Goal: Transaction & Acquisition: Purchase product/service

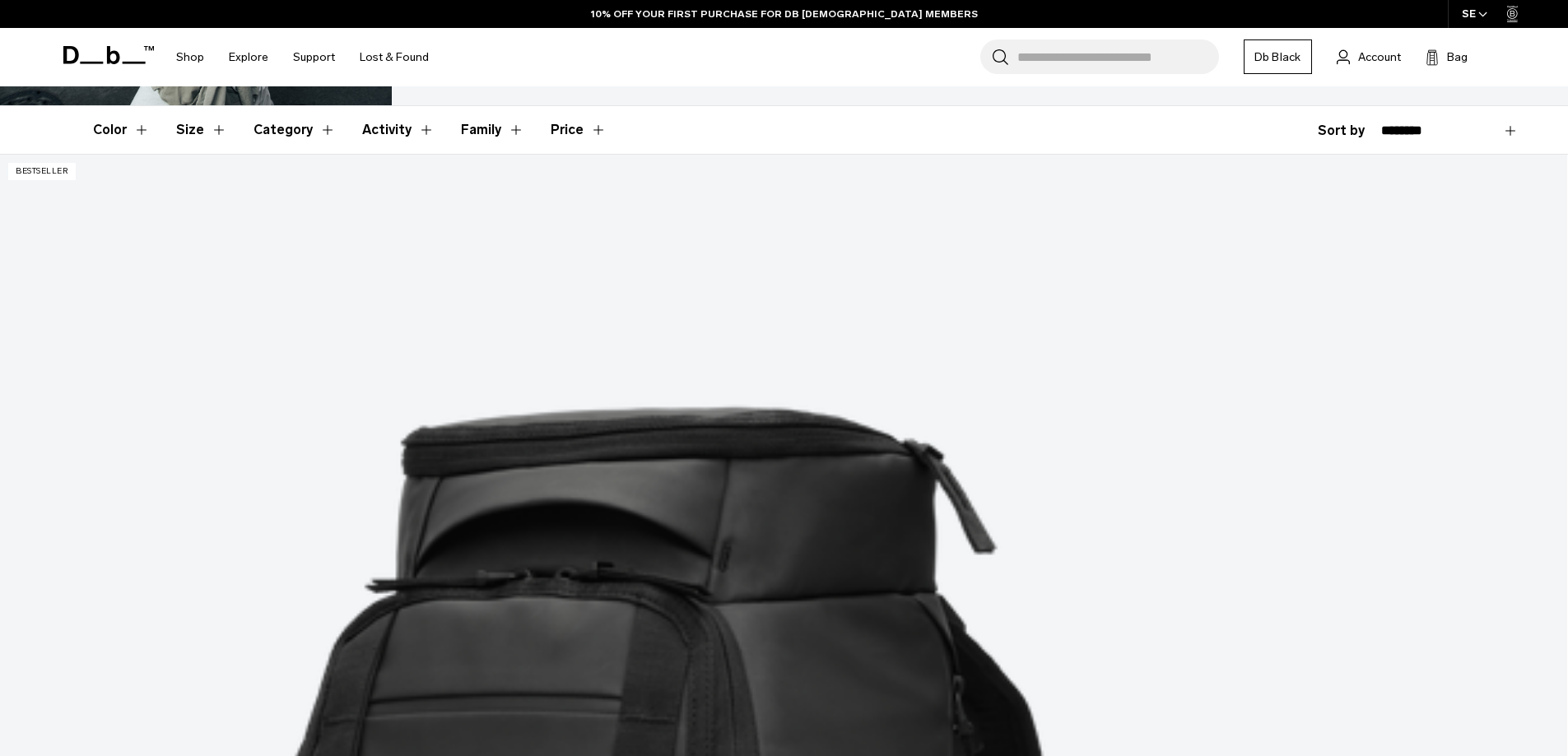
click at [100, 129] on button "Color" at bounding box center [121, 130] width 57 height 48
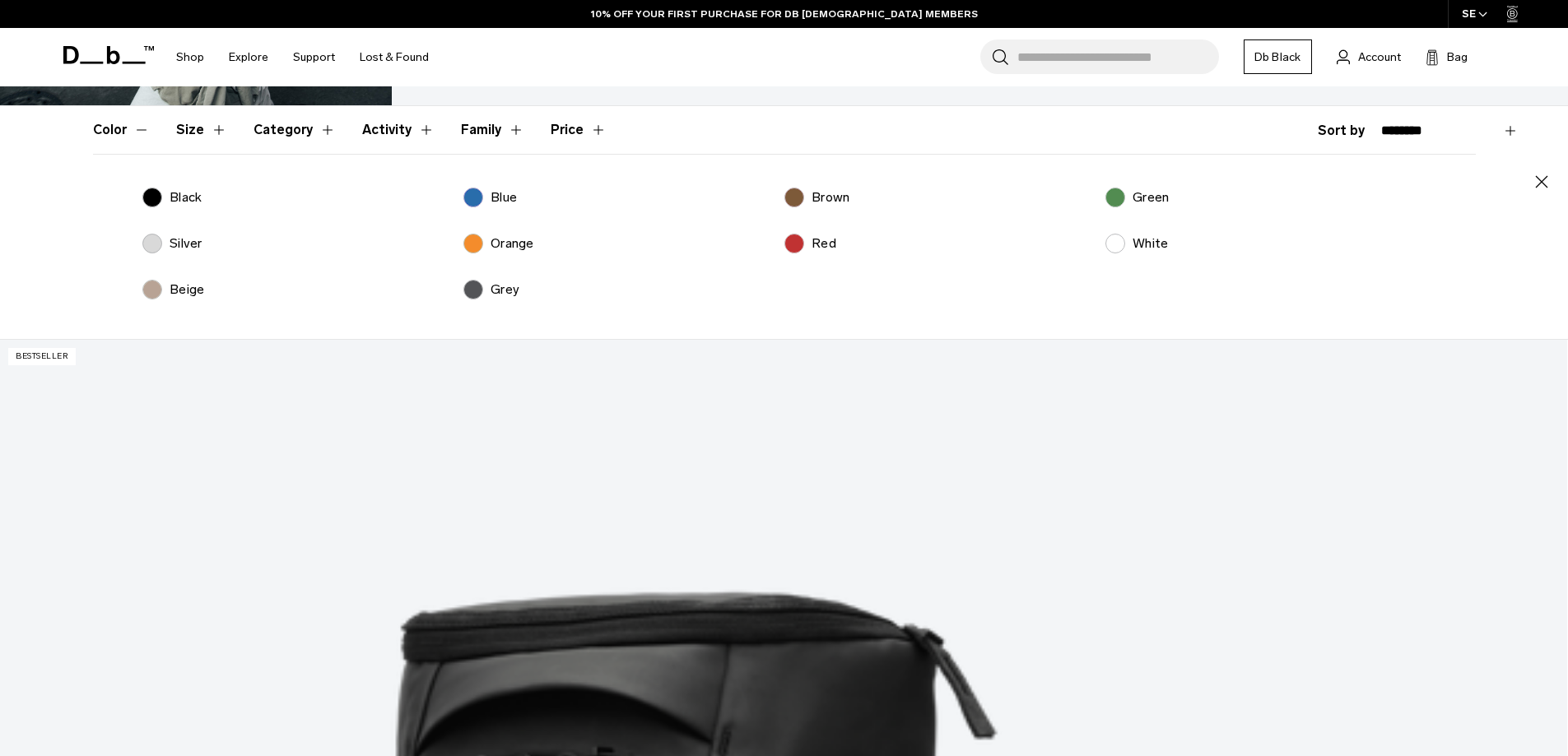
drag, startPoint x: 830, startPoint y: 203, endPoint x: 838, endPoint y: 197, distance: 10.0
click at [833, 202] on p "Brown" at bounding box center [831, 197] width 38 height 20
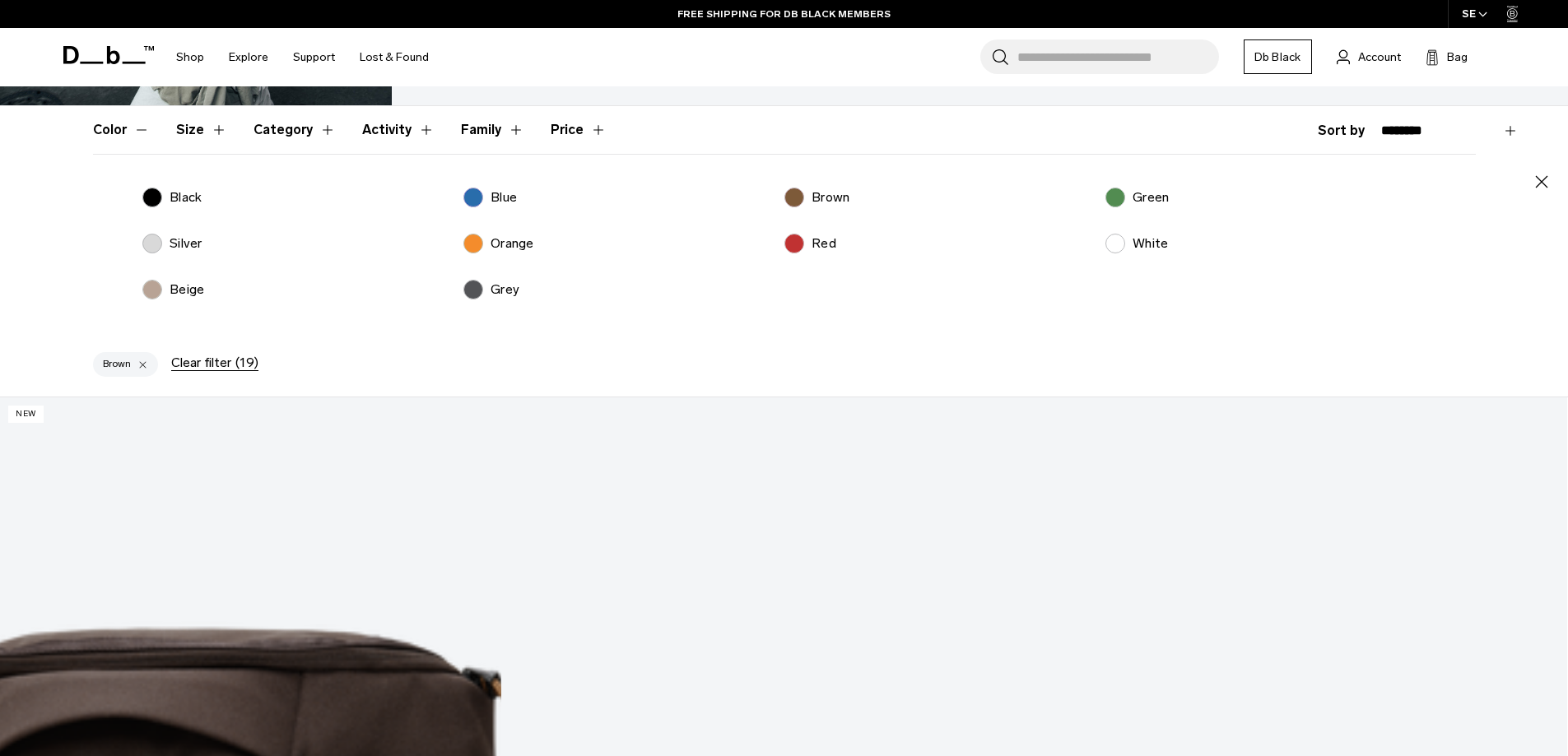
click at [1540, 187] on icon "button" at bounding box center [1541, 182] width 20 height 20
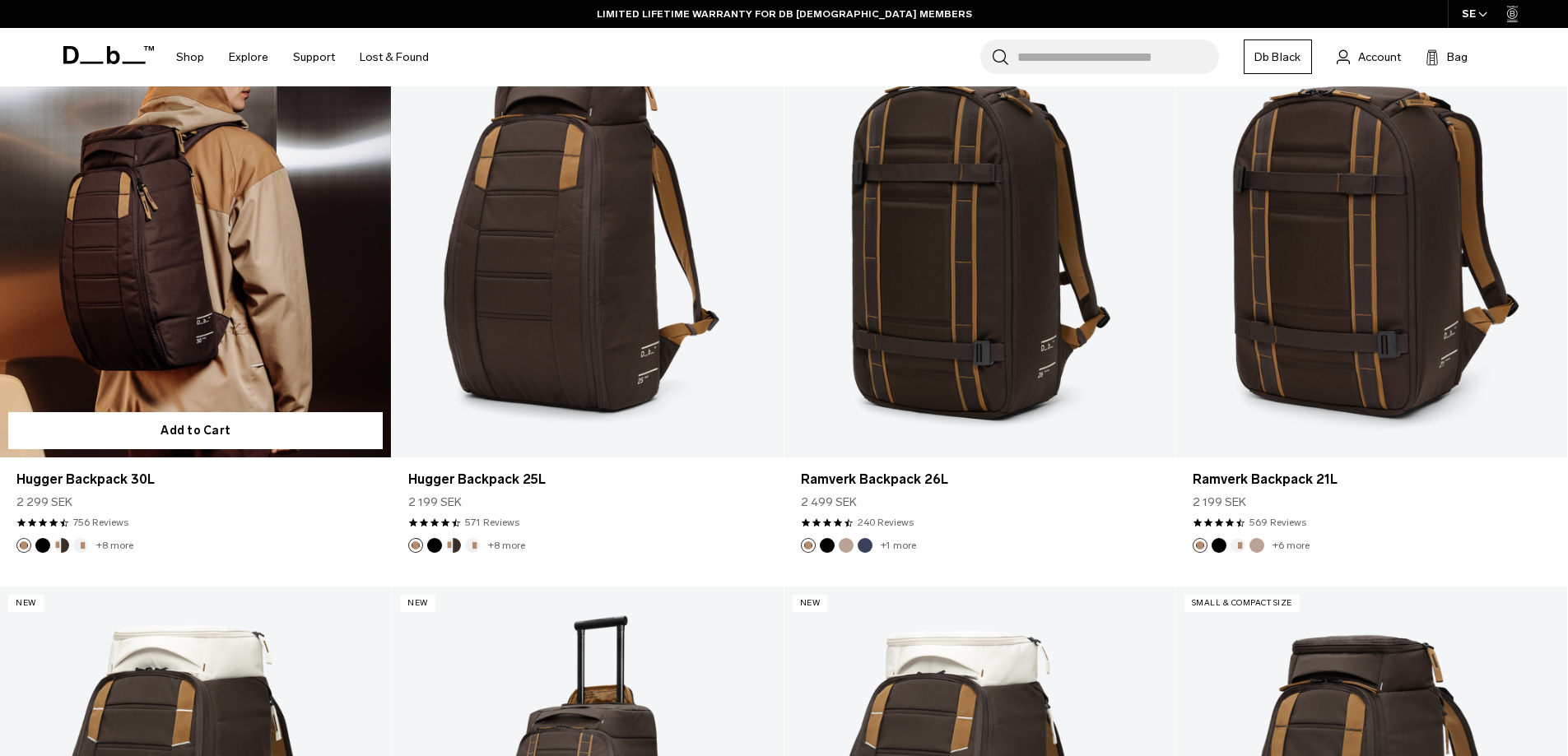
scroll to position [494, 0]
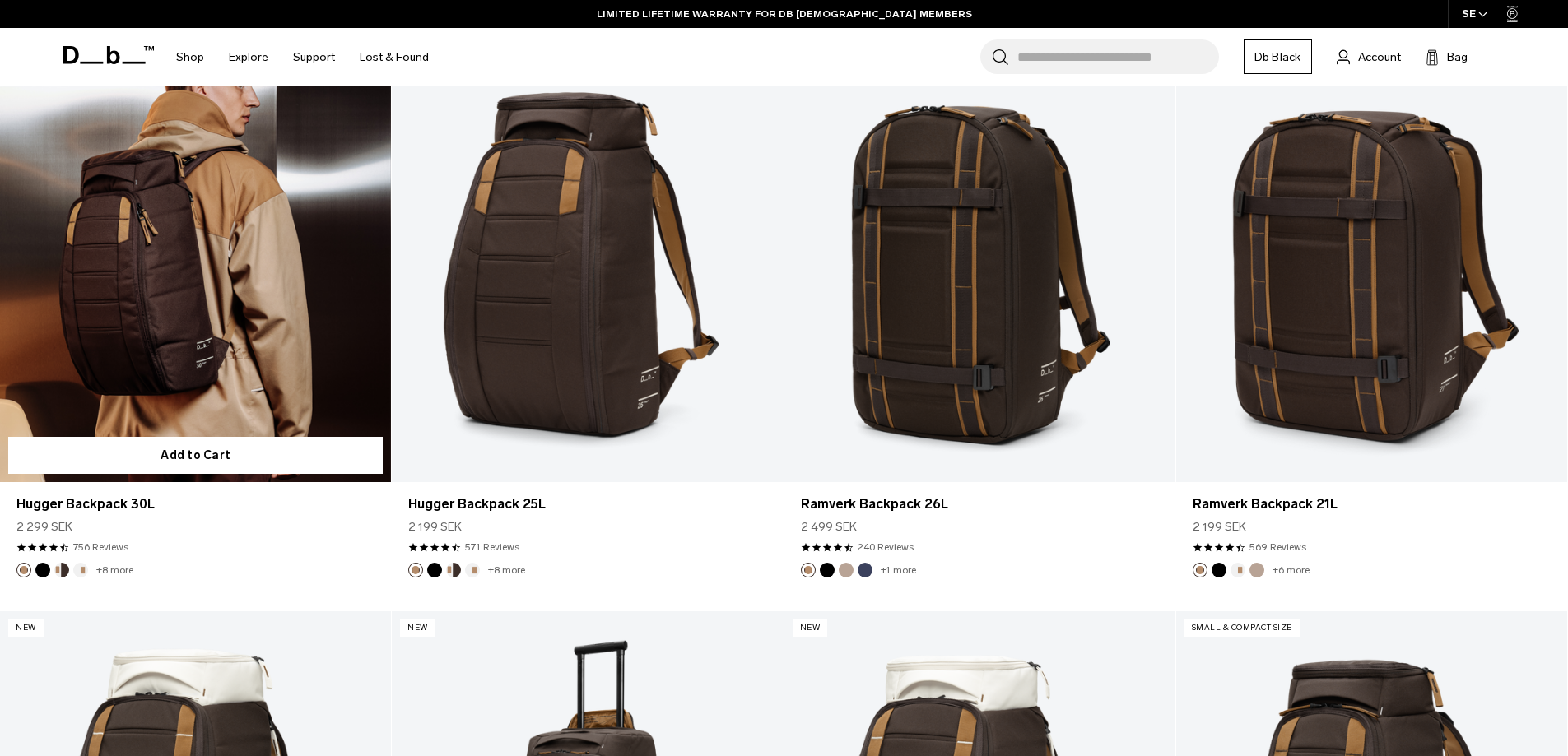
click at [290, 268] on link "Hugger Backpack 30L" at bounding box center [195, 265] width 391 height 435
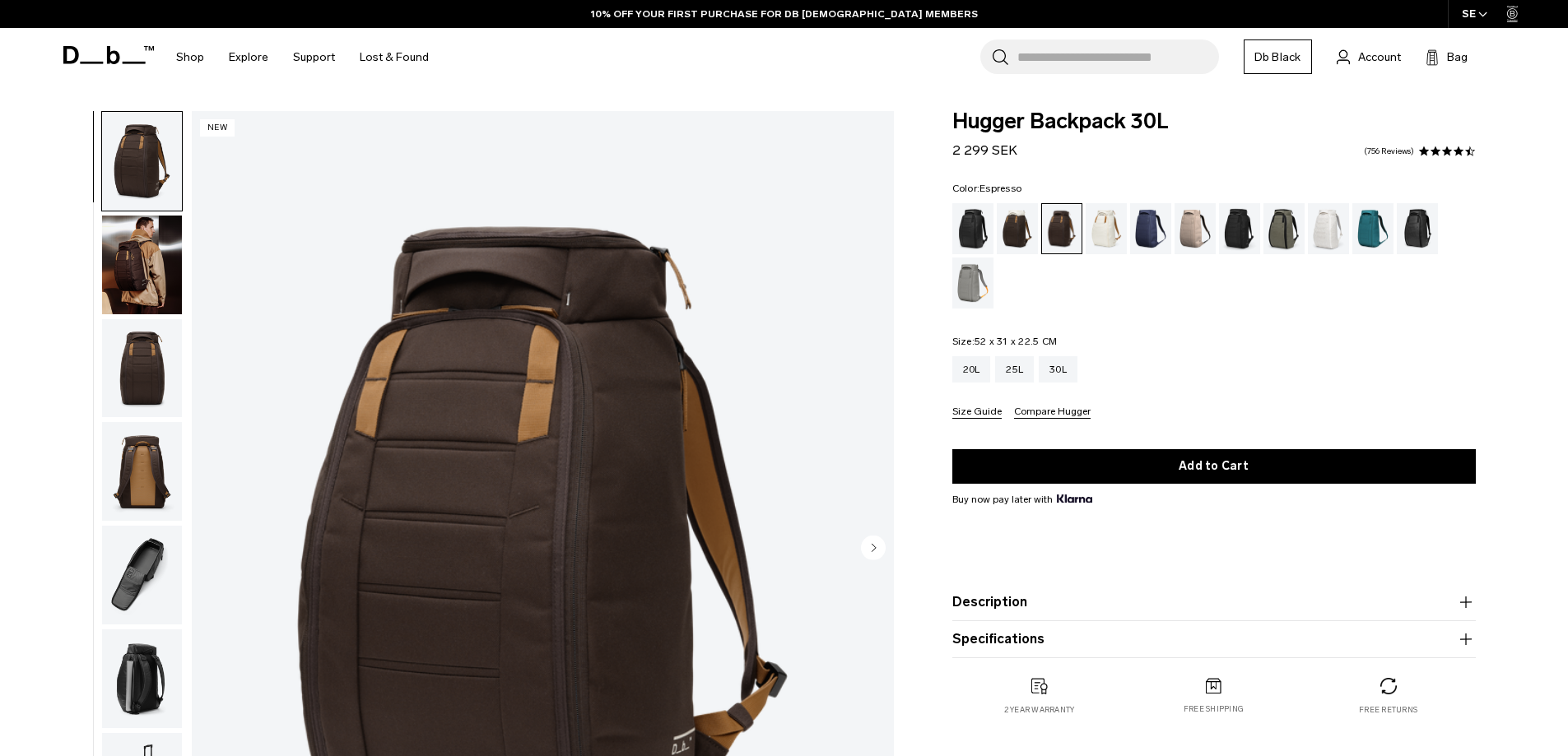
click at [130, 583] on img "button" at bounding box center [142, 575] width 80 height 99
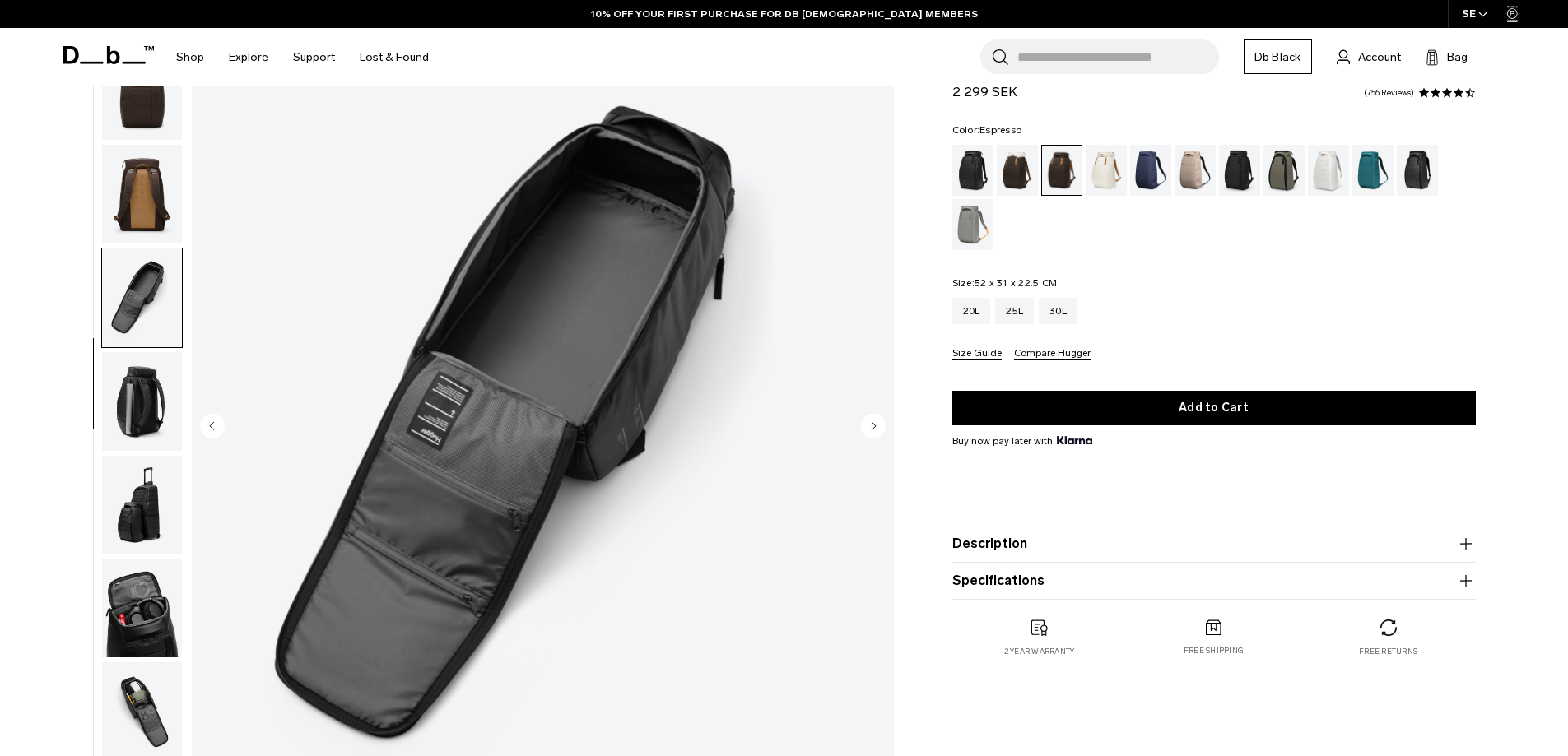
scroll to position [165, 0]
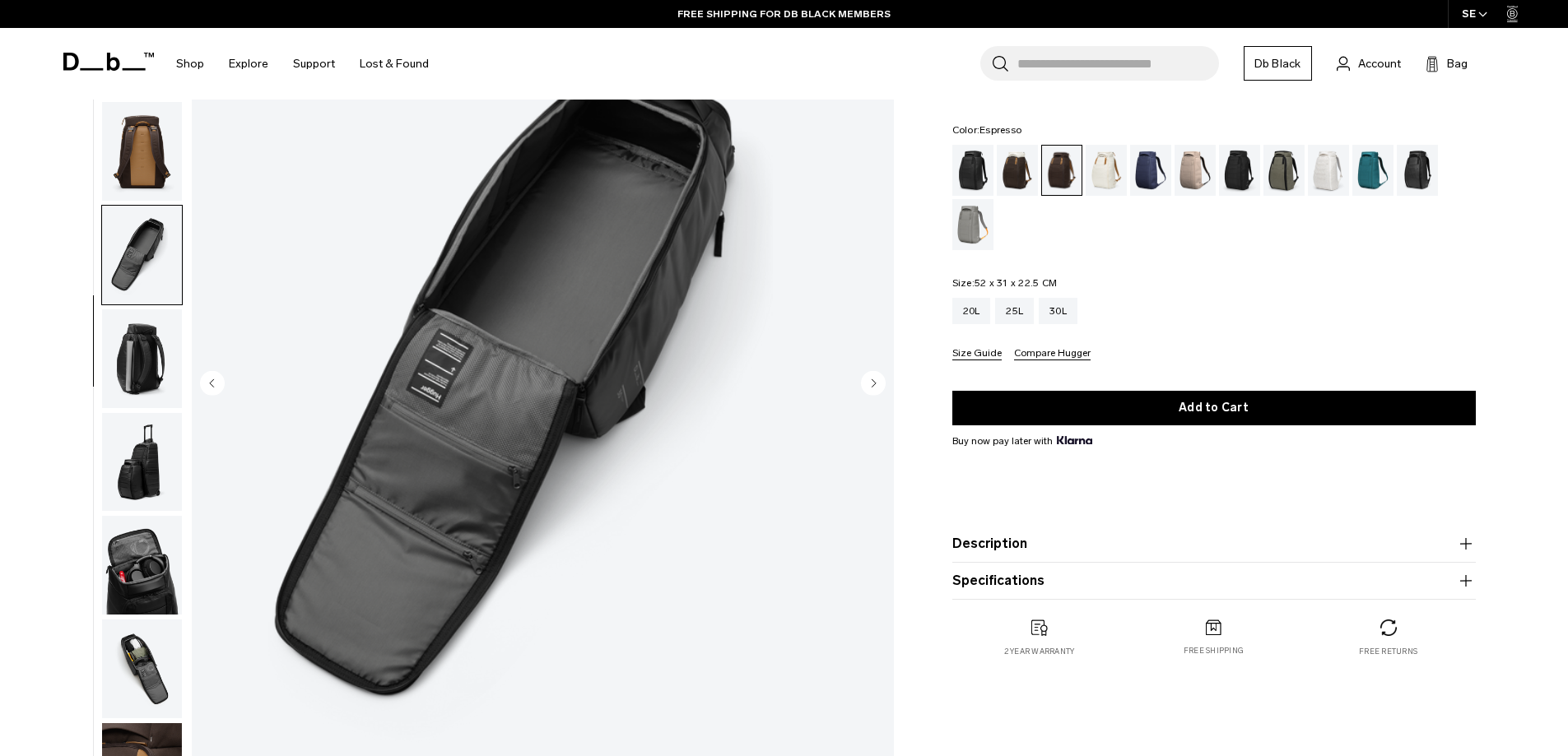
click at [124, 559] on img "button" at bounding box center [142, 565] width 80 height 99
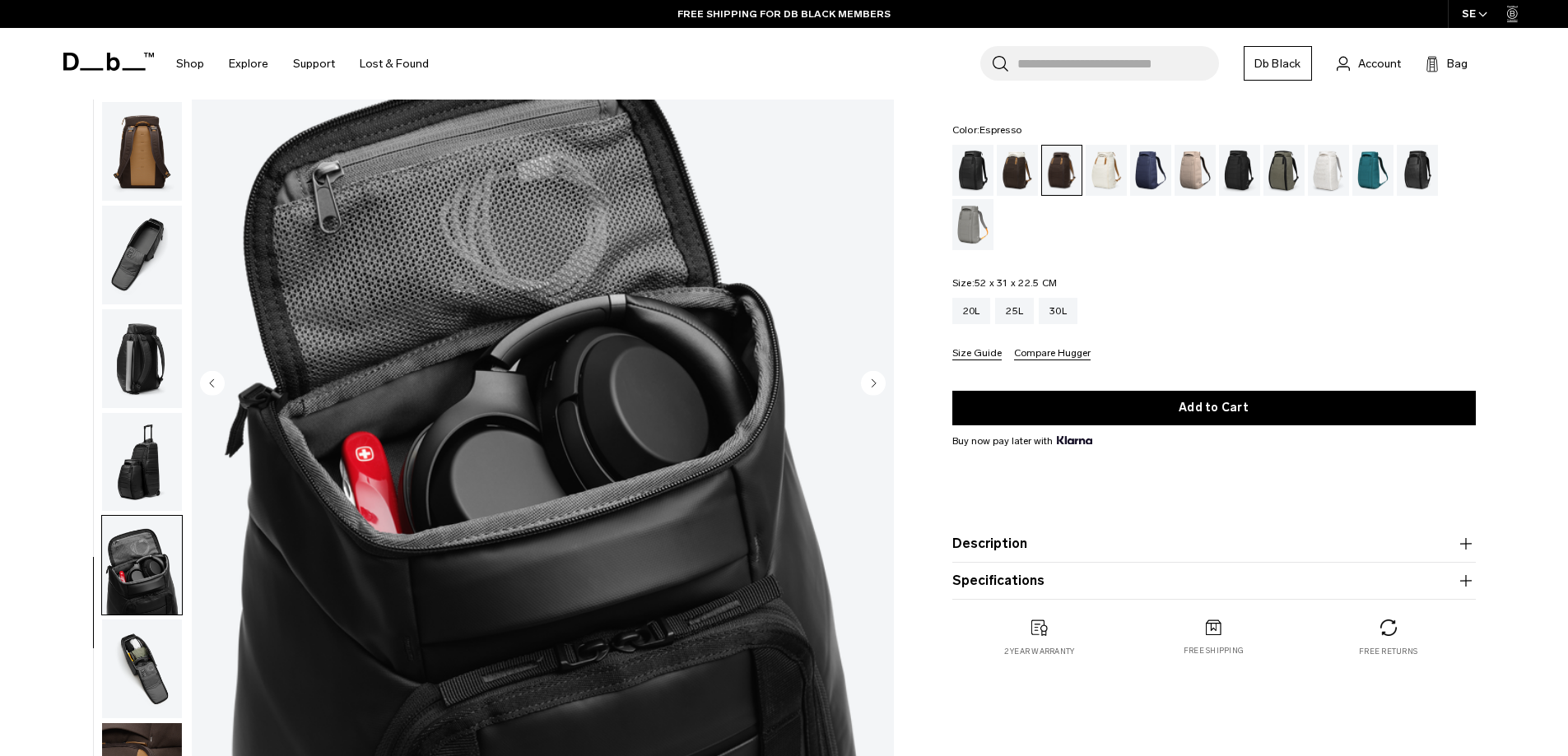
click at [151, 480] on img "button" at bounding box center [142, 462] width 80 height 99
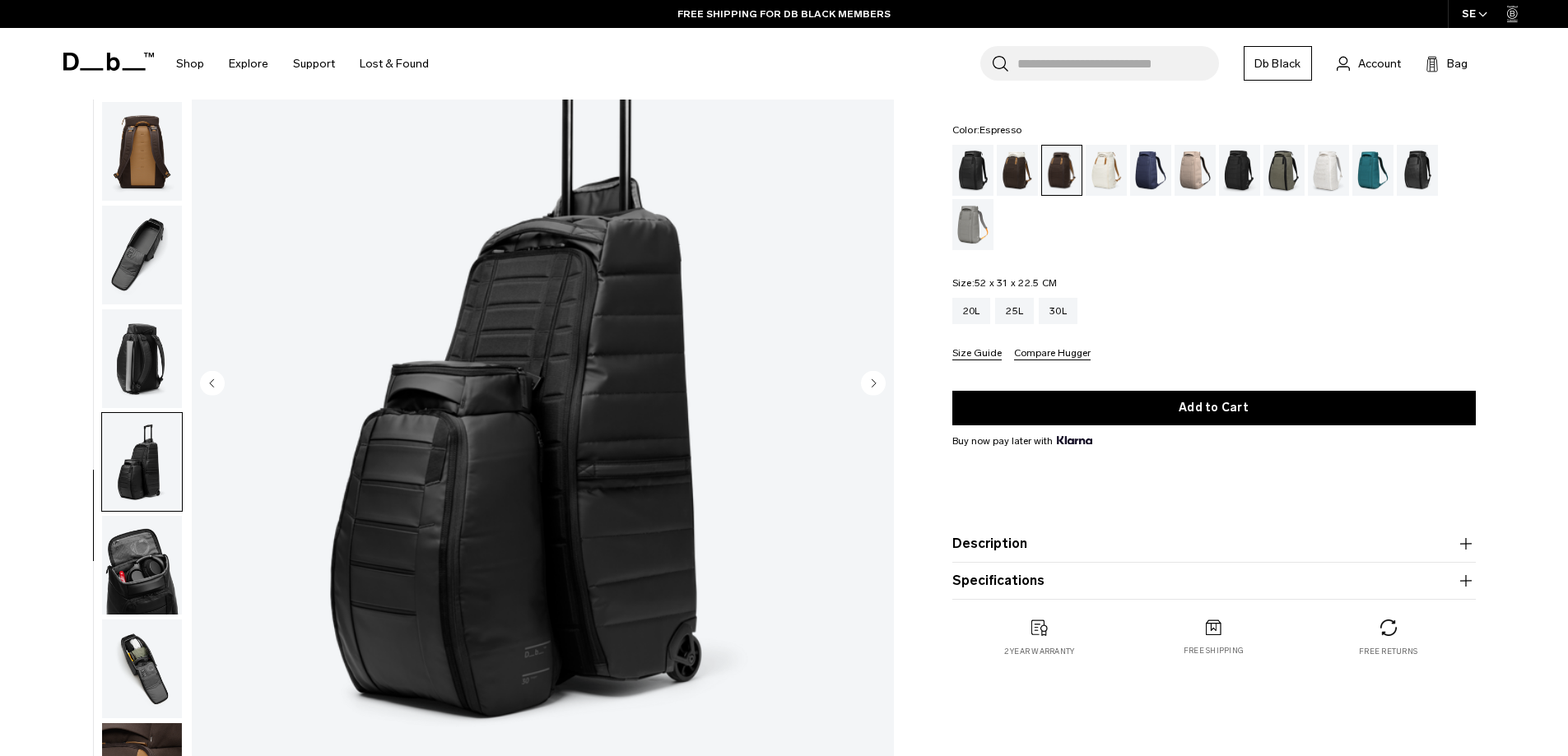
click at [157, 383] on img "button" at bounding box center [142, 359] width 80 height 99
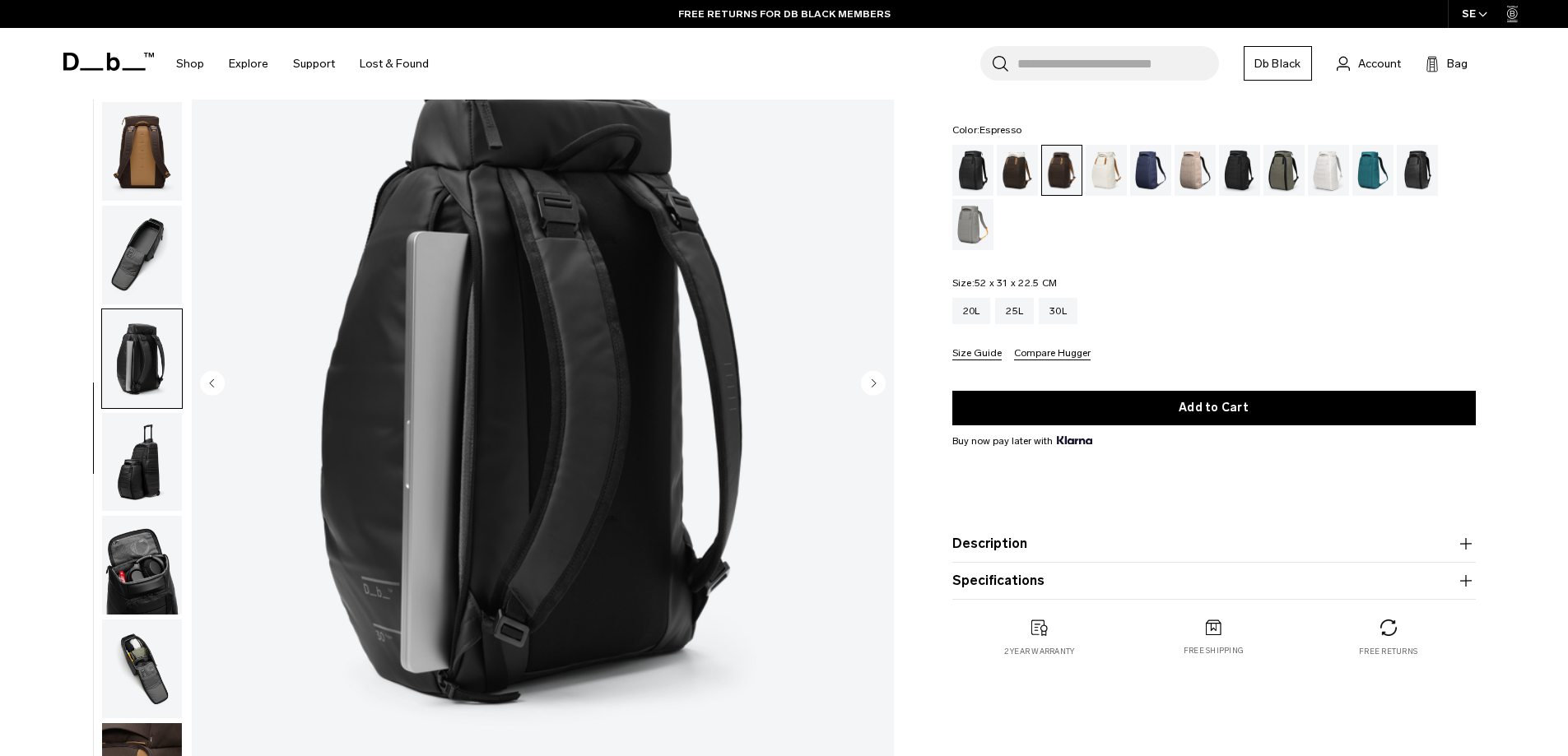
click at [159, 266] on img "button" at bounding box center [142, 255] width 80 height 99
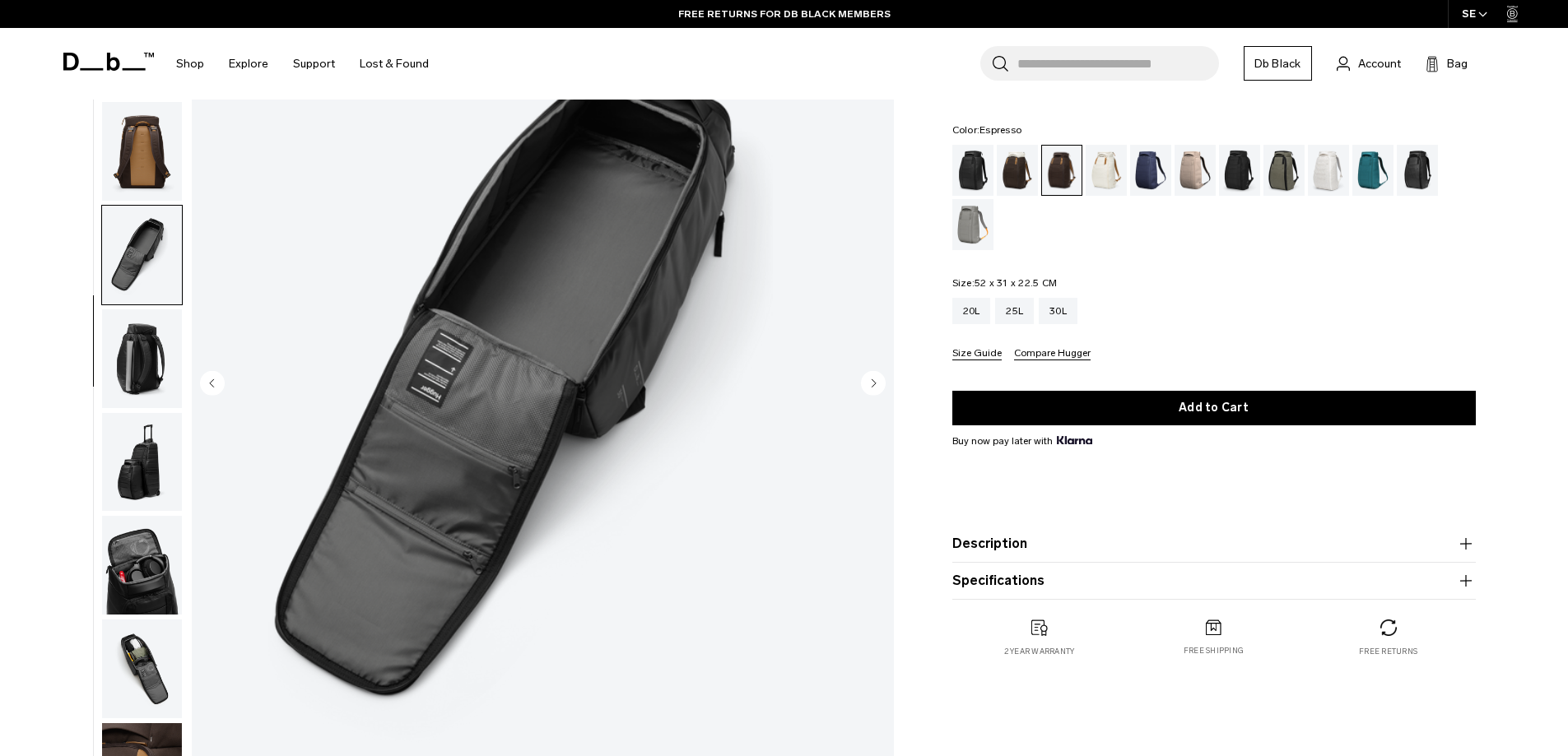
click at [133, 139] on img "button" at bounding box center [142, 152] width 80 height 99
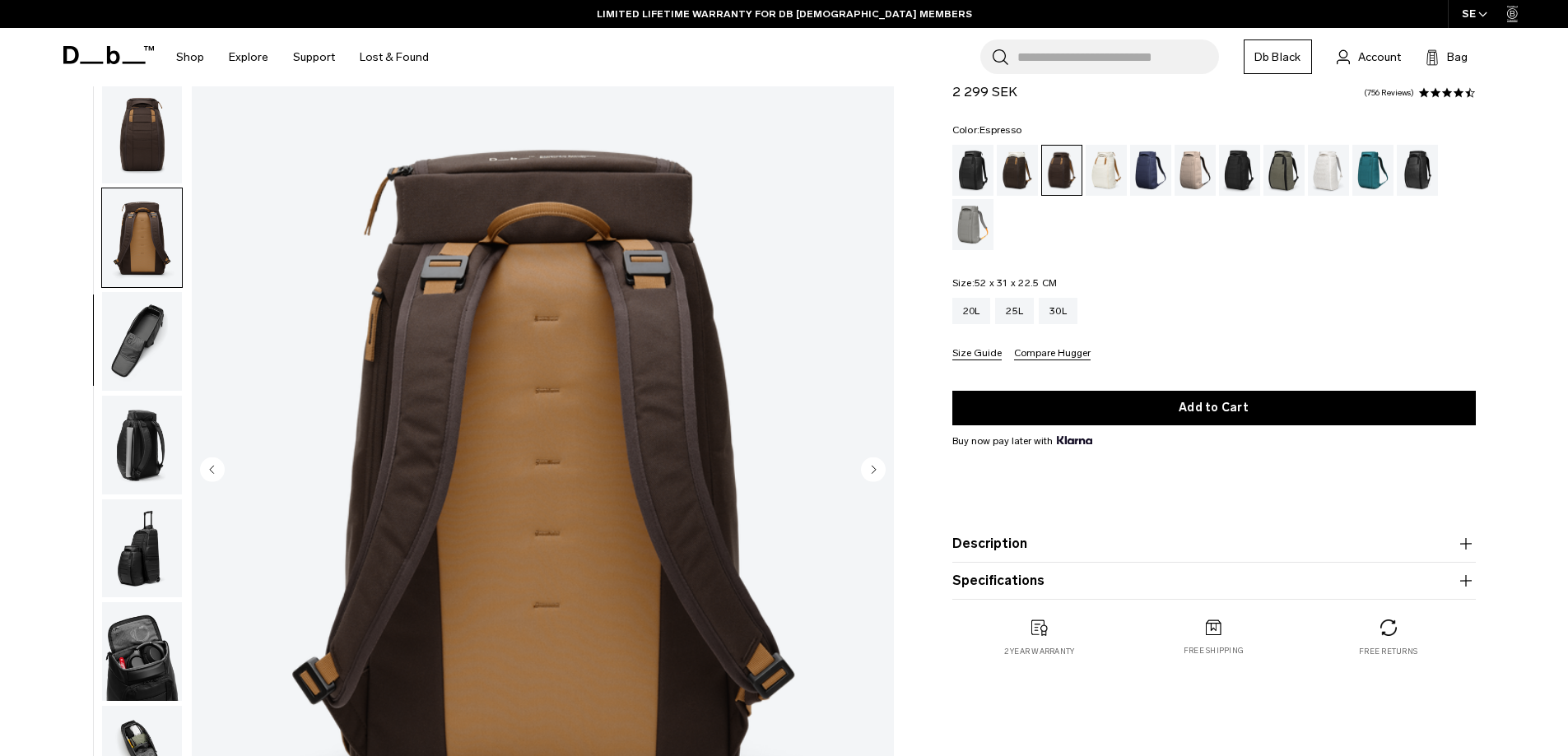
scroll to position [82, 0]
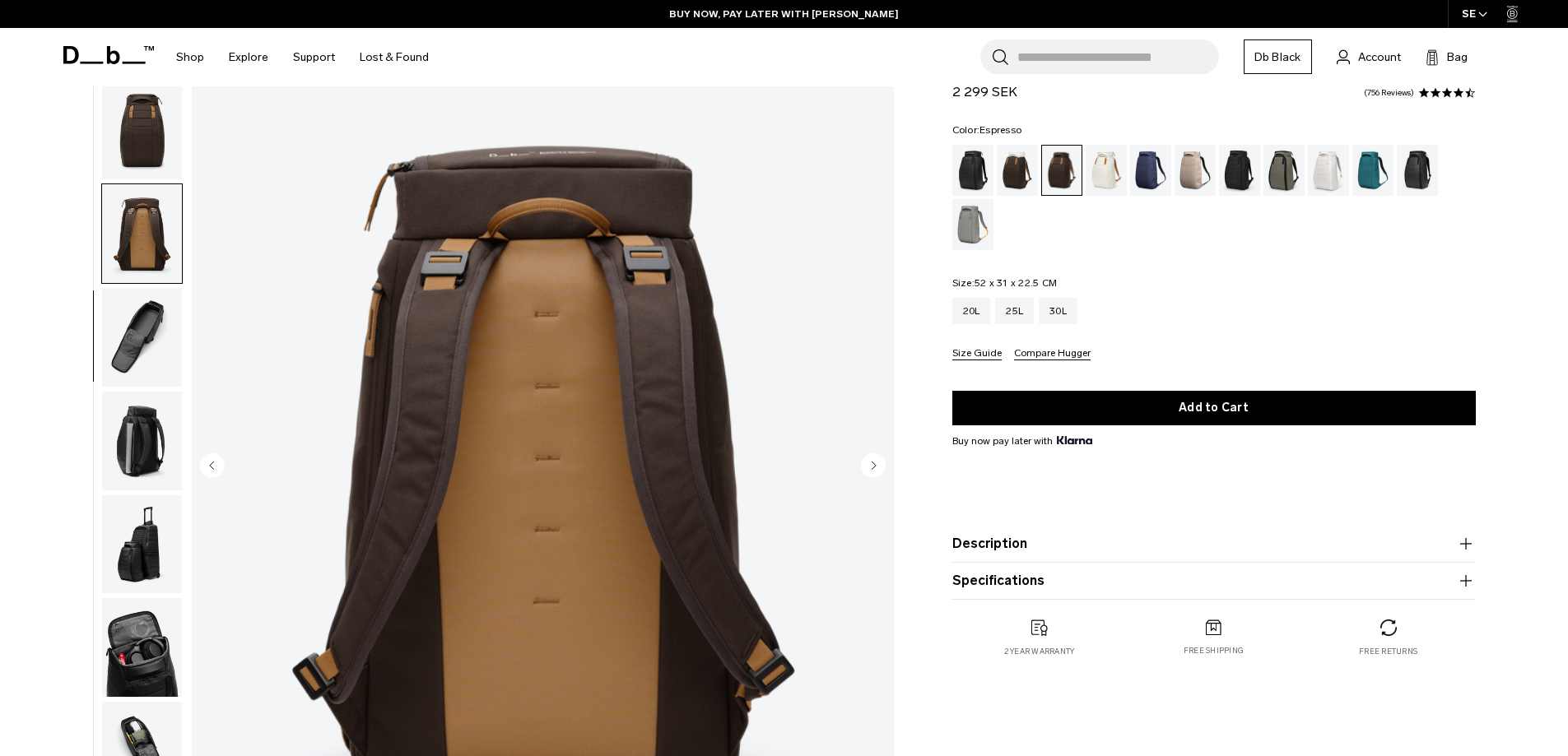
click at [132, 457] on img "button" at bounding box center [142, 441] width 80 height 99
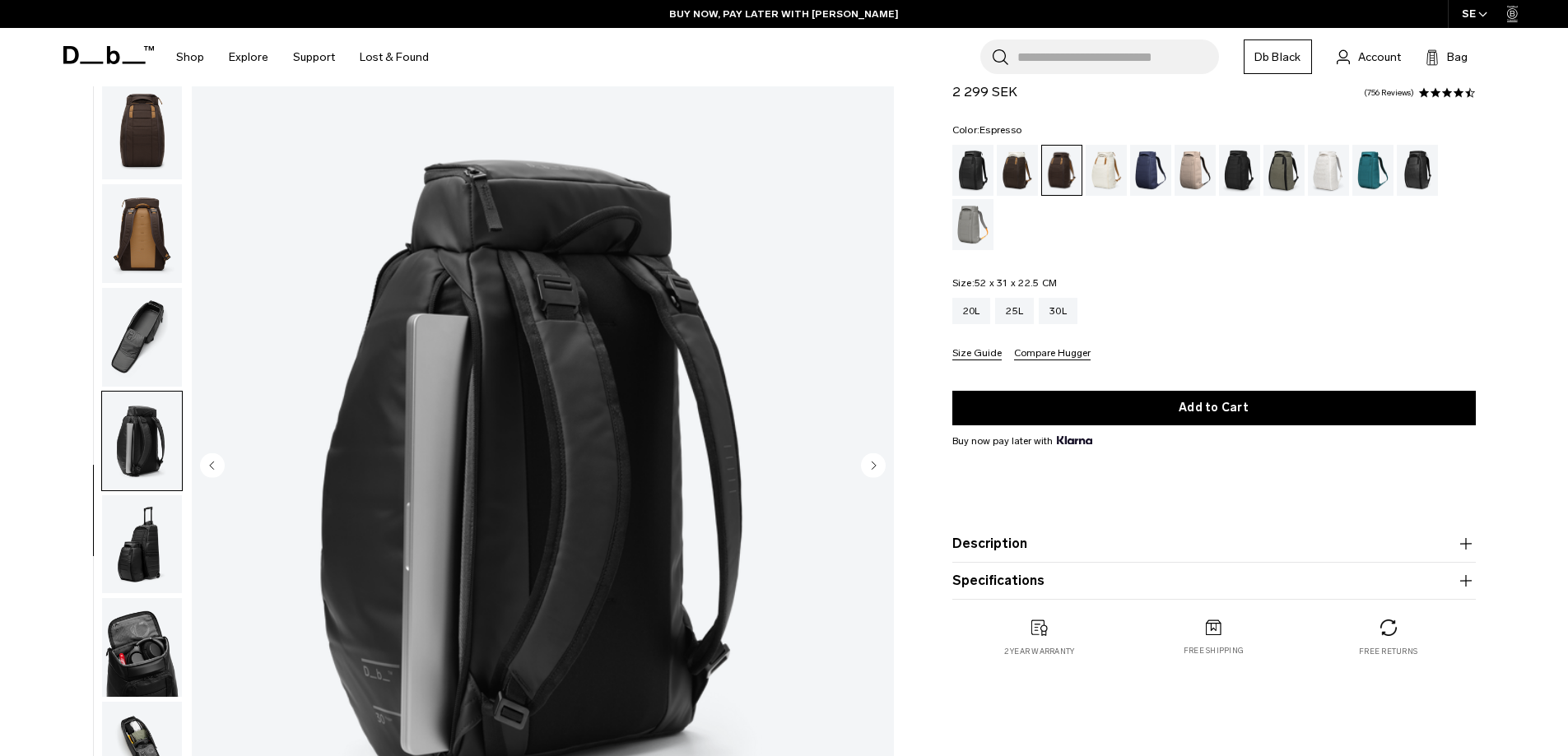
click at [140, 133] on img "button" at bounding box center [142, 131] width 80 height 99
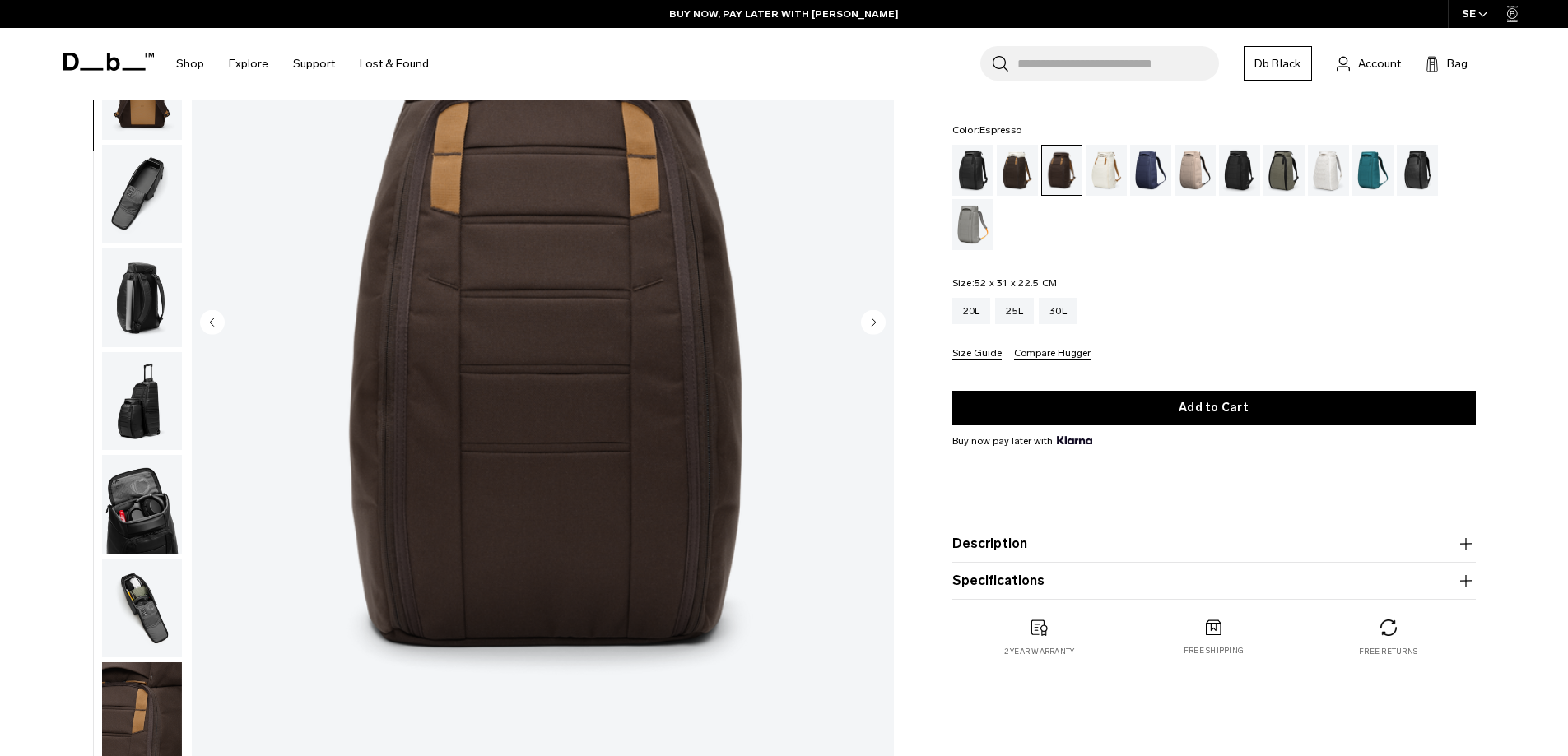
scroll to position [247, 0]
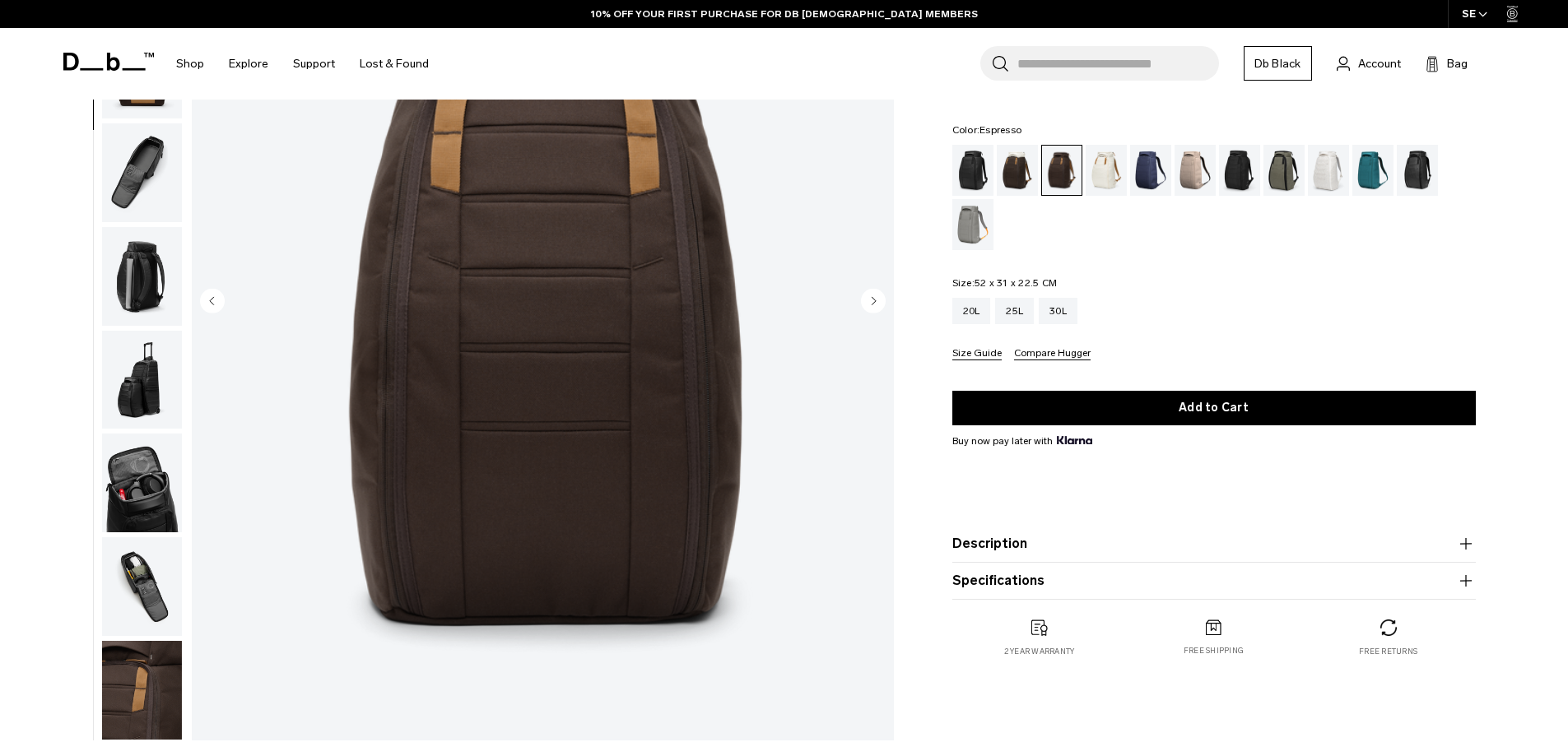
click at [859, 309] on img "3 / 10" at bounding box center [542, 302] width 702 height 876
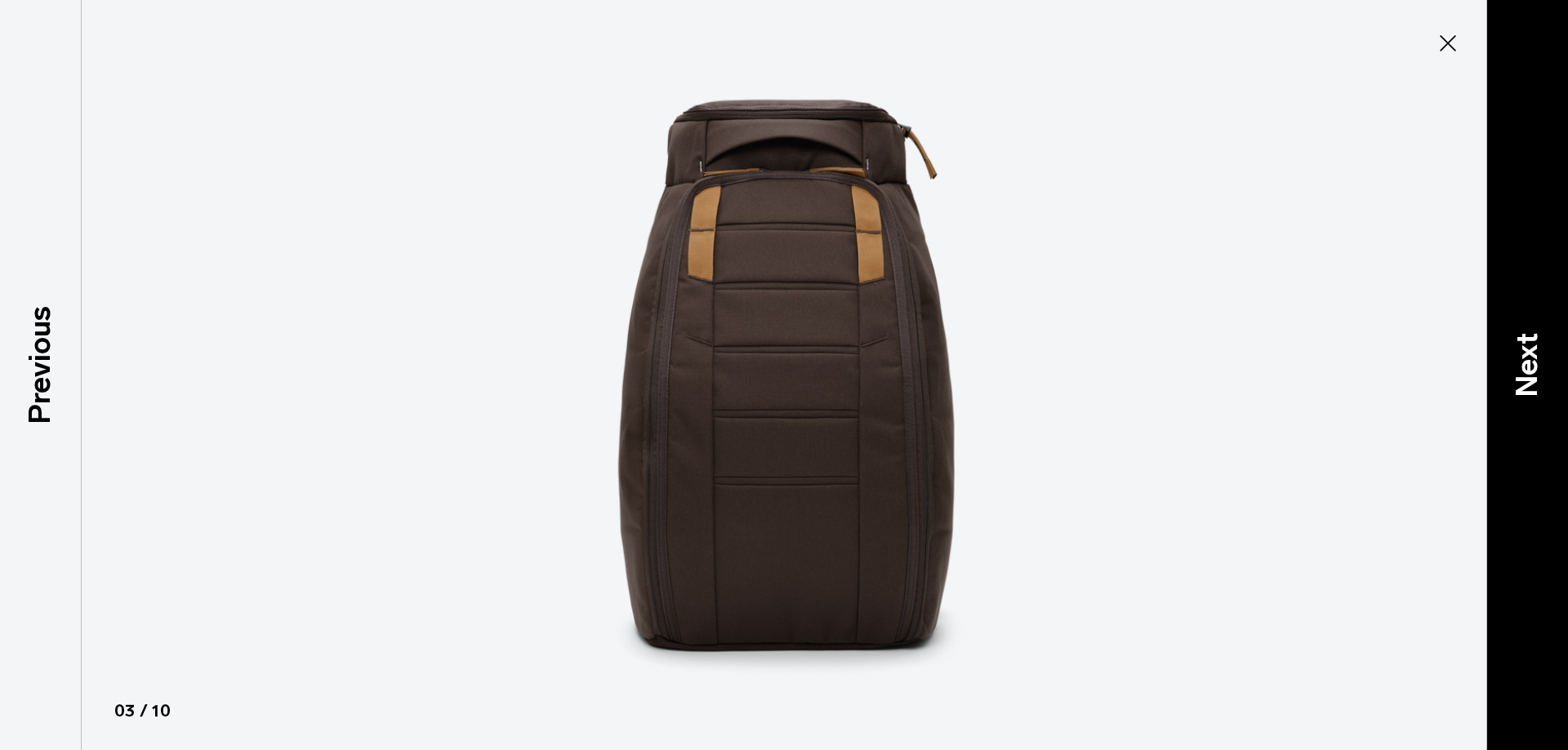
click at [1516, 341] on p "Next" at bounding box center [1527, 365] width 44 height 64
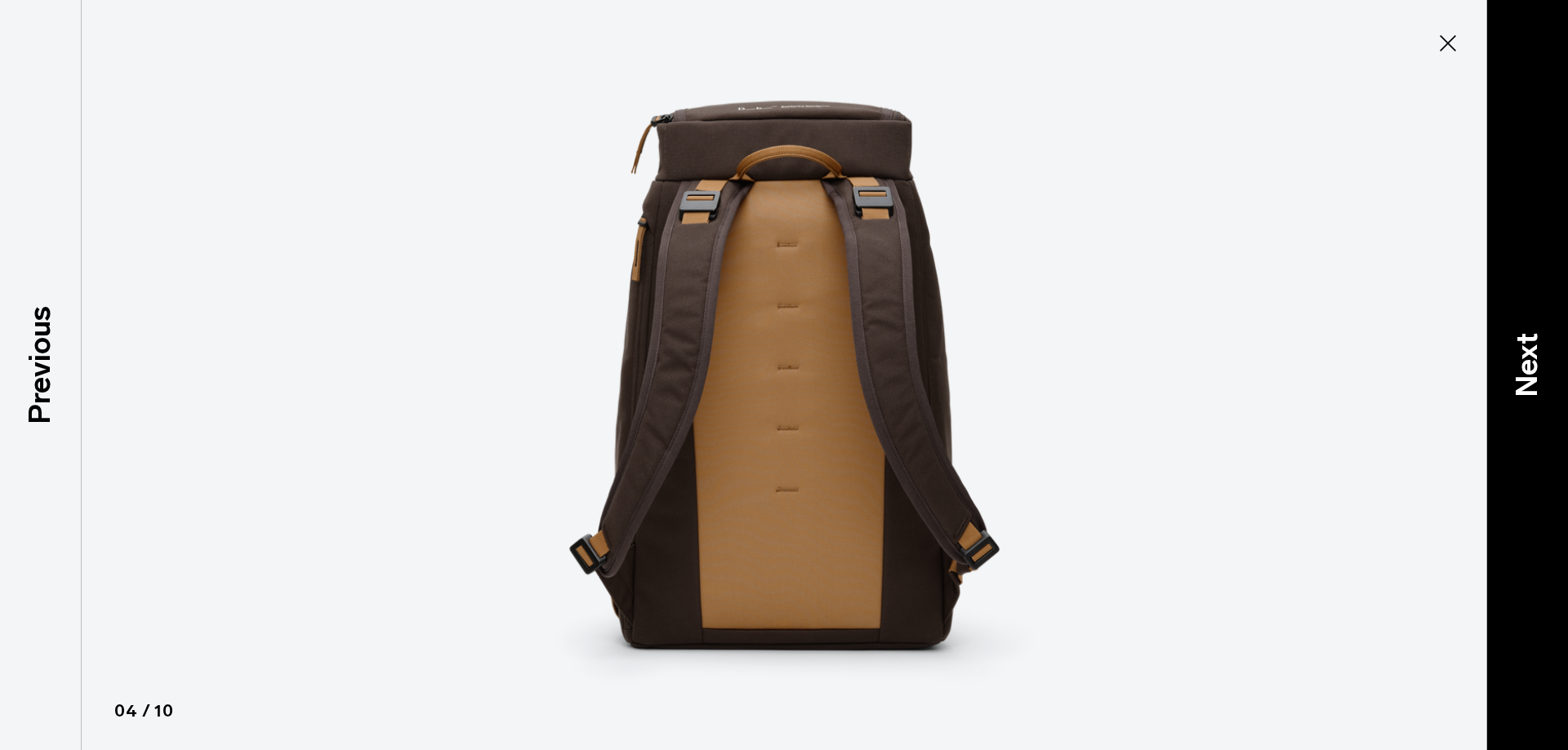
click at [1516, 343] on p "Next" at bounding box center [1527, 365] width 44 height 64
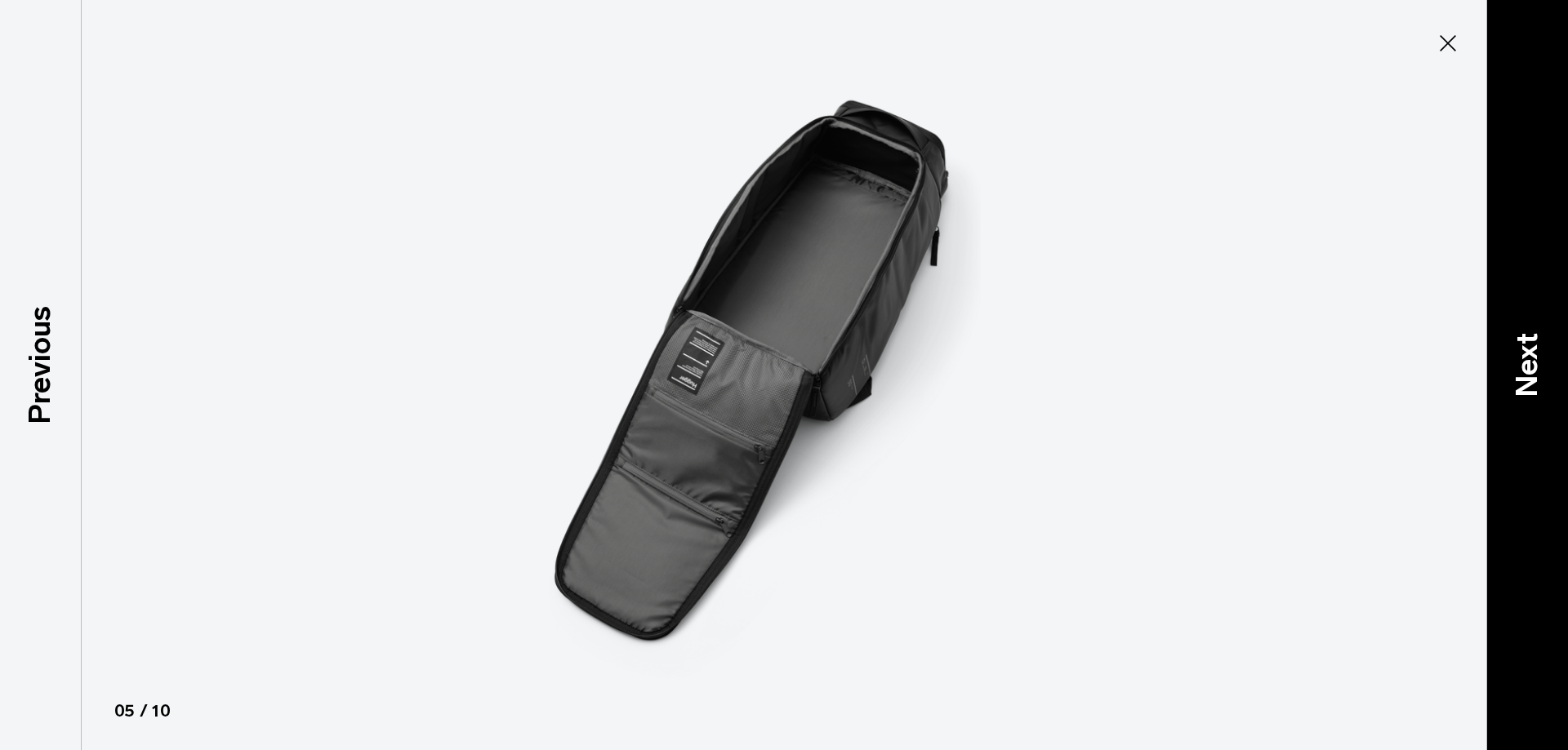
click at [1516, 343] on p "Next" at bounding box center [1527, 365] width 44 height 64
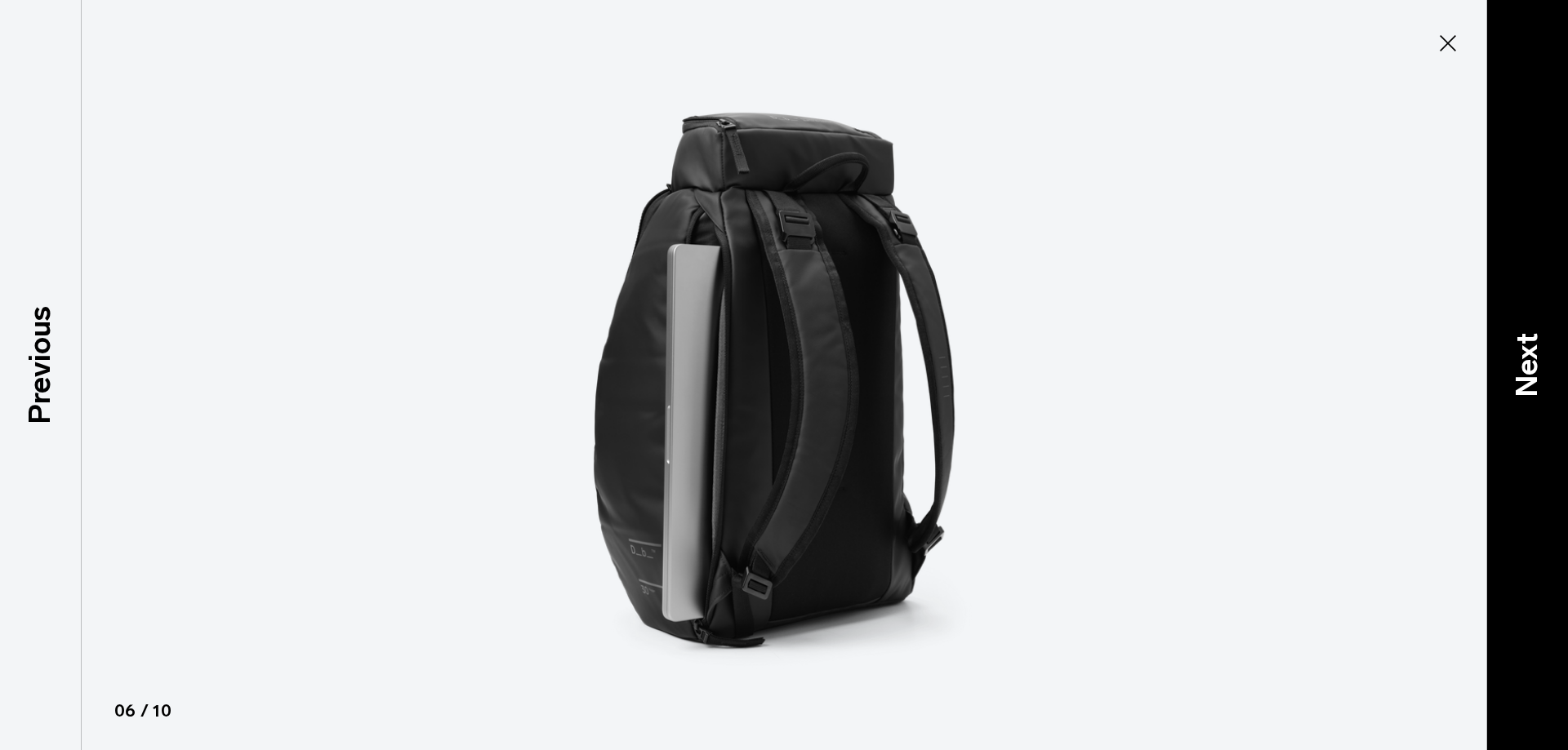
click at [1516, 343] on p "Next" at bounding box center [1527, 365] width 44 height 64
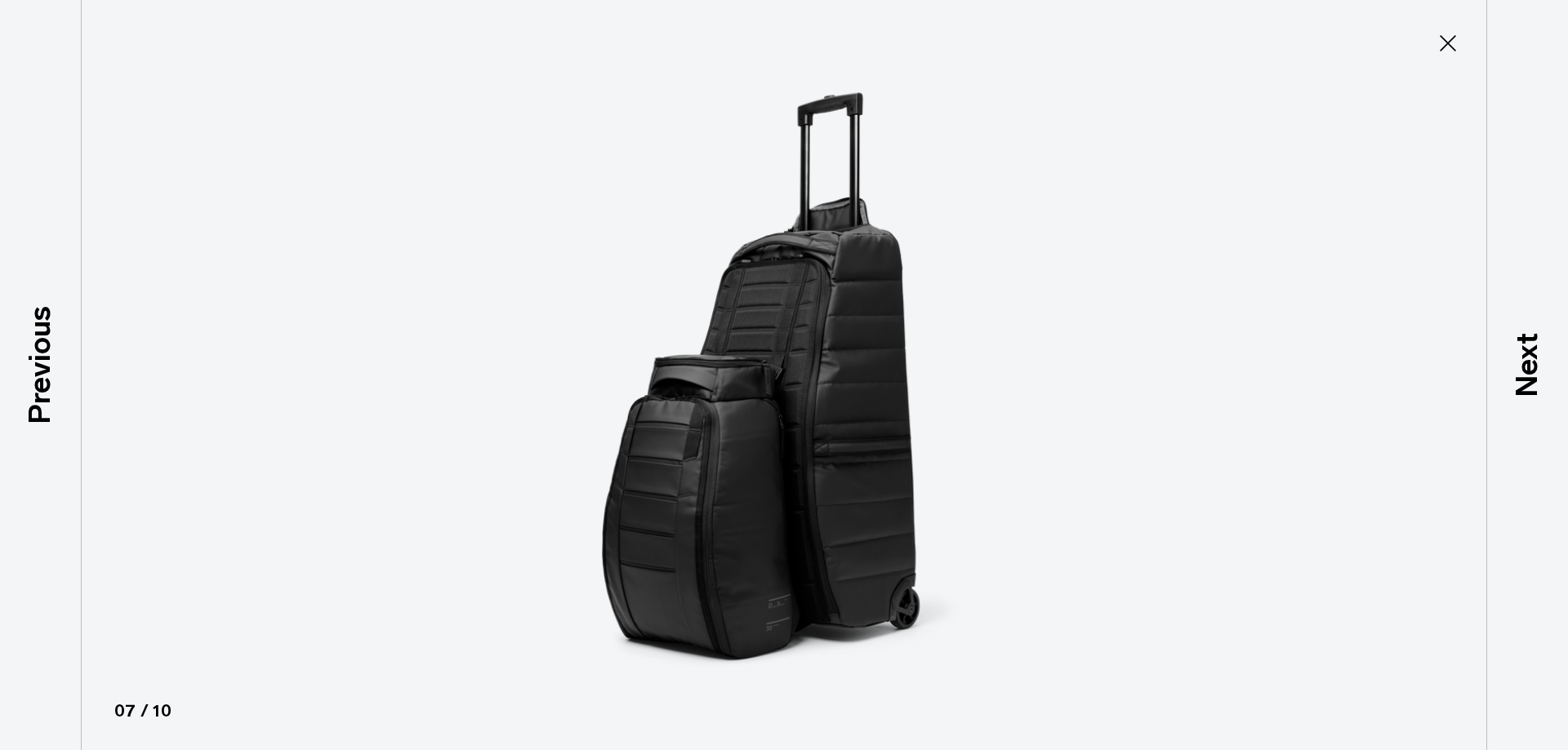
click at [1458, 40] on button "Close" at bounding box center [1448, 43] width 54 height 34
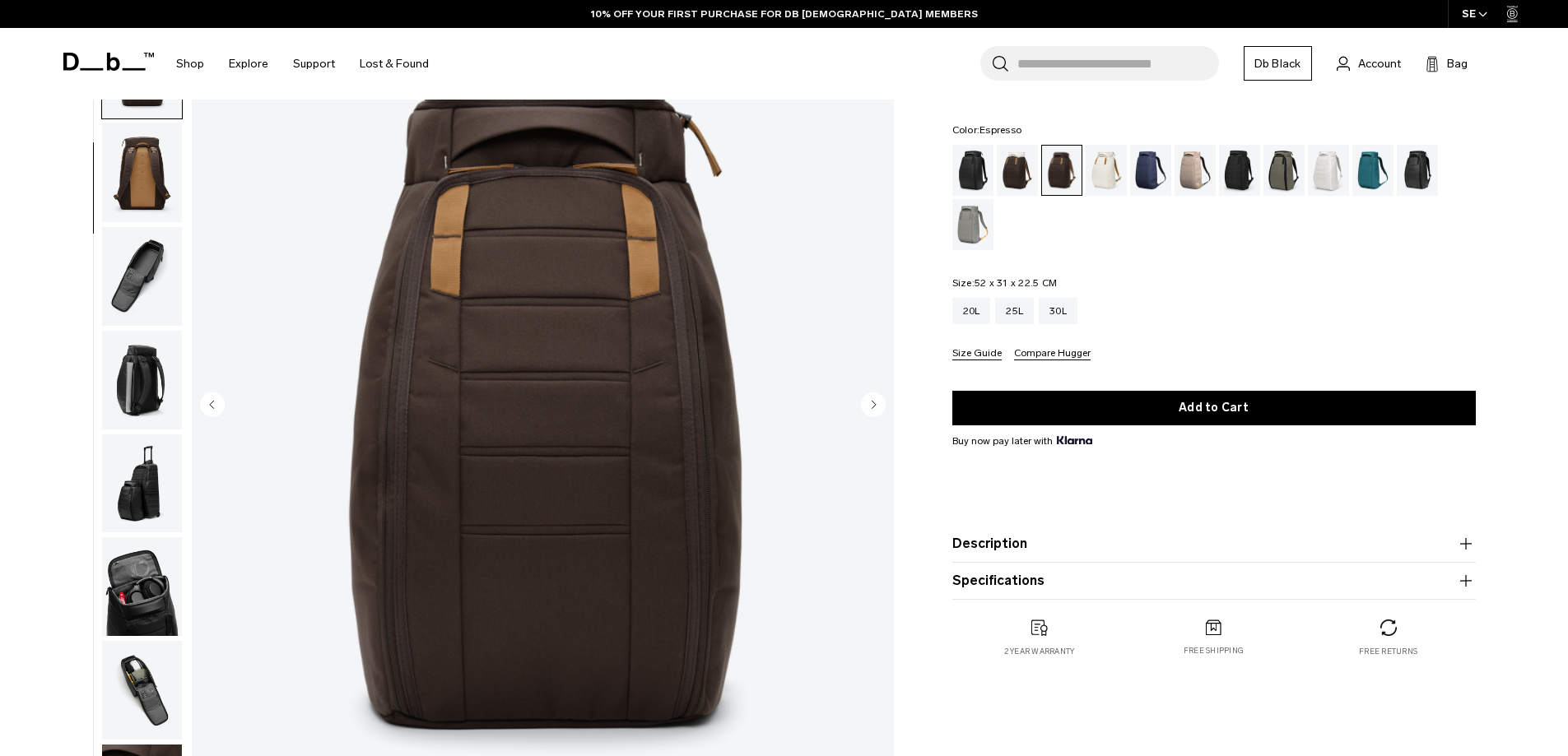
scroll to position [82, 0]
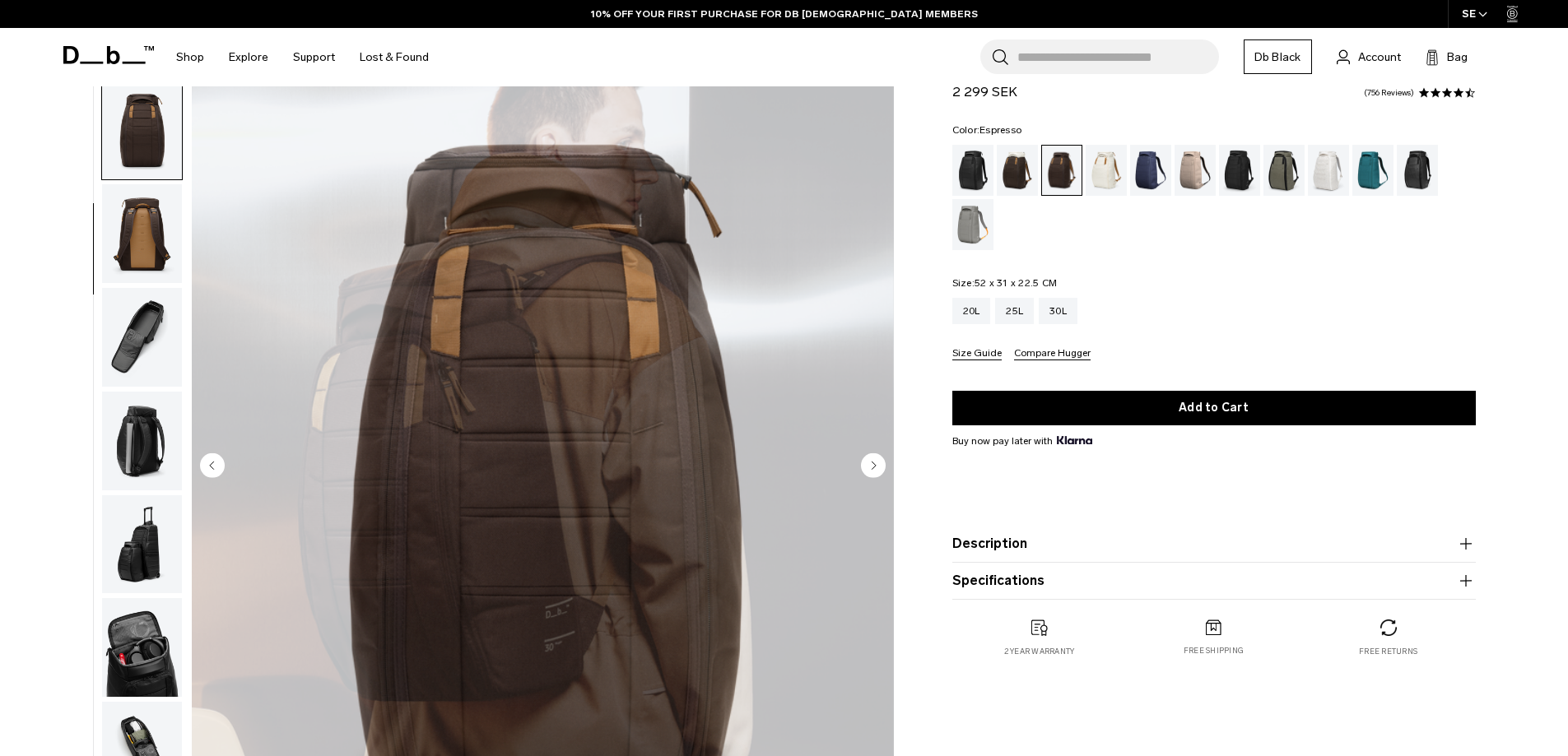
click at [519, 411] on img "3 / 10" at bounding box center [542, 467] width 702 height 876
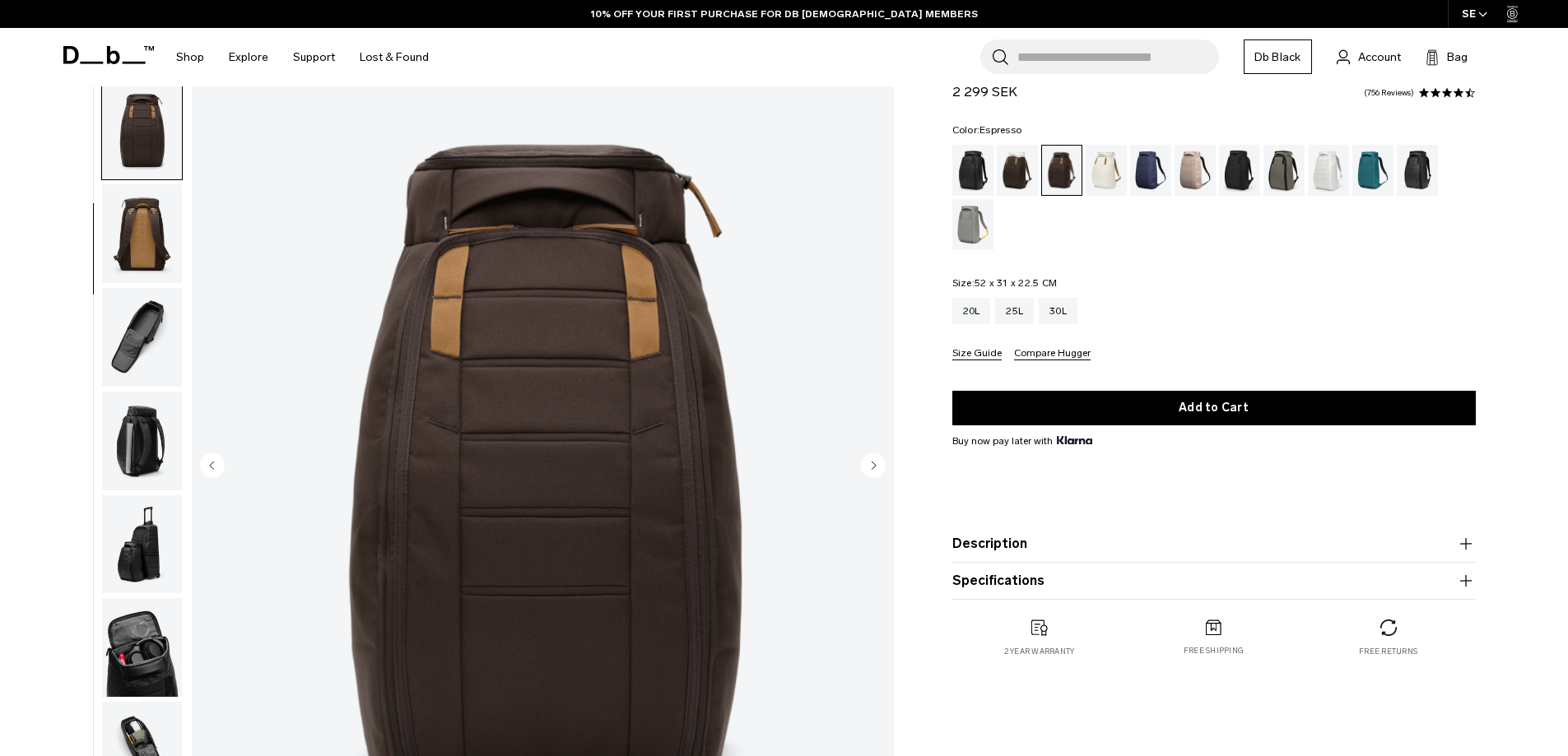
click at [870, 470] on circle "Next slide" at bounding box center [873, 465] width 25 height 25
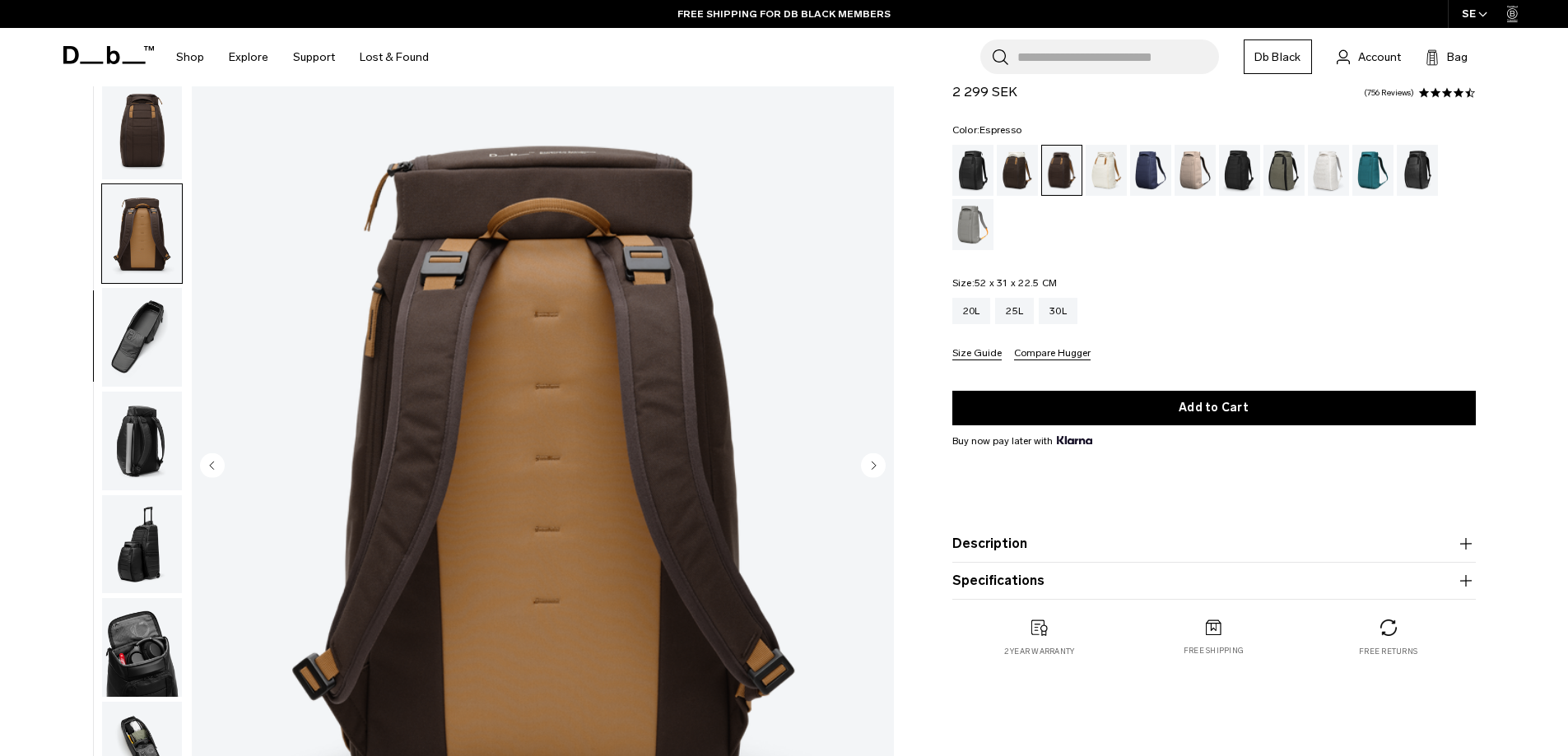
click at [883, 475] on icon "Next slide" at bounding box center [873, 465] width 25 height 25
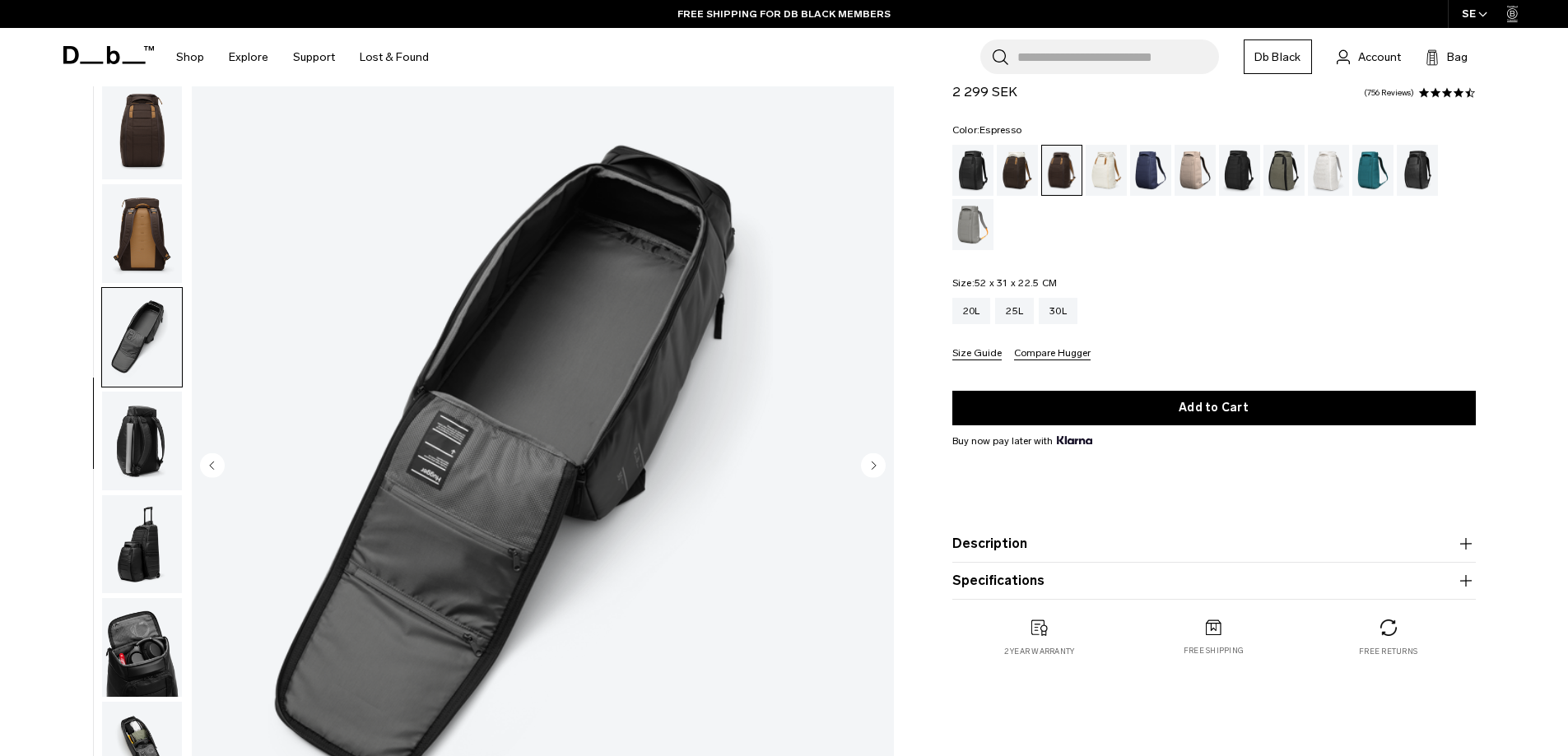
click at [876, 475] on circle "Next slide" at bounding box center [873, 465] width 25 height 25
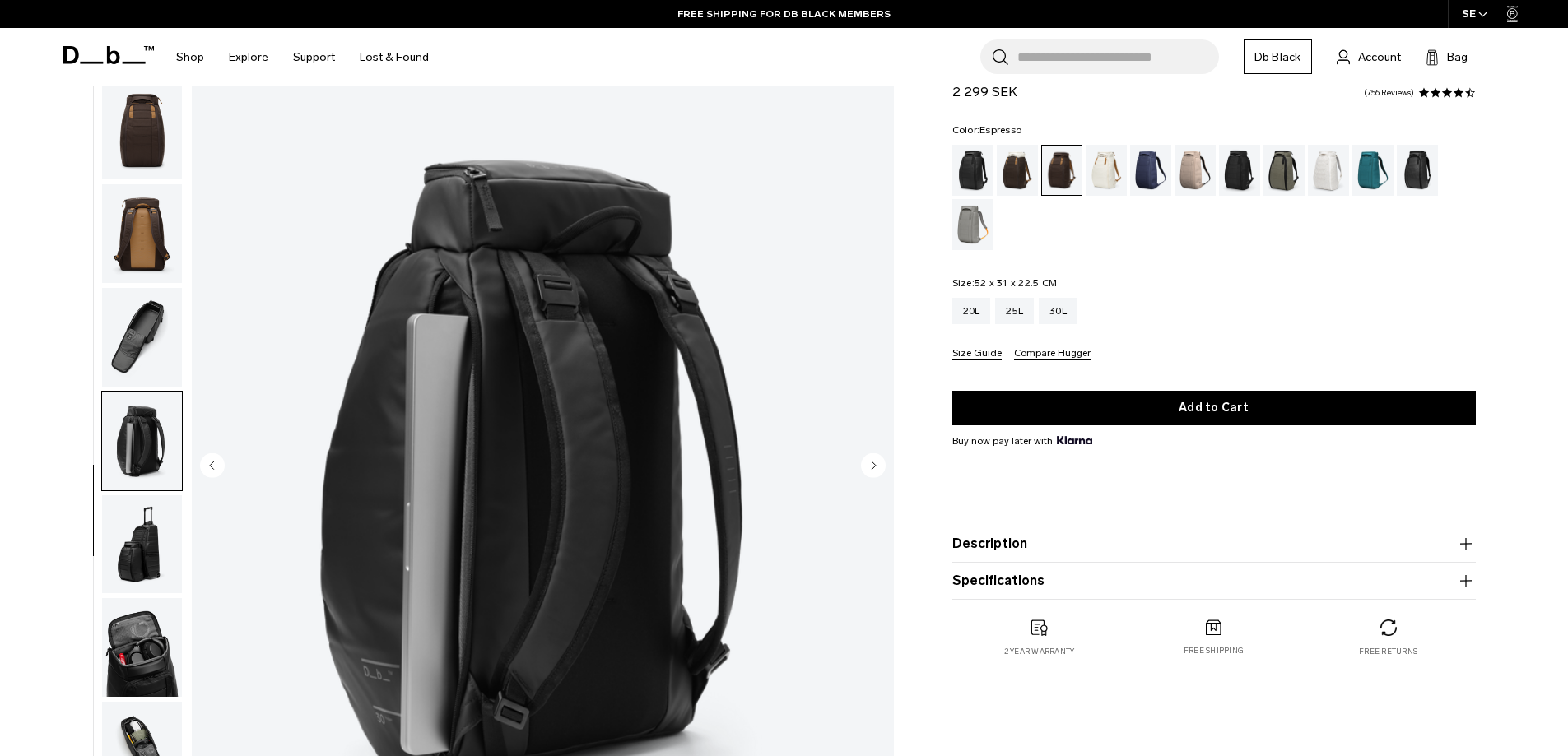
click at [876, 475] on circle "Next slide" at bounding box center [873, 465] width 25 height 25
click at [875, 475] on circle "Next slide" at bounding box center [873, 465] width 25 height 25
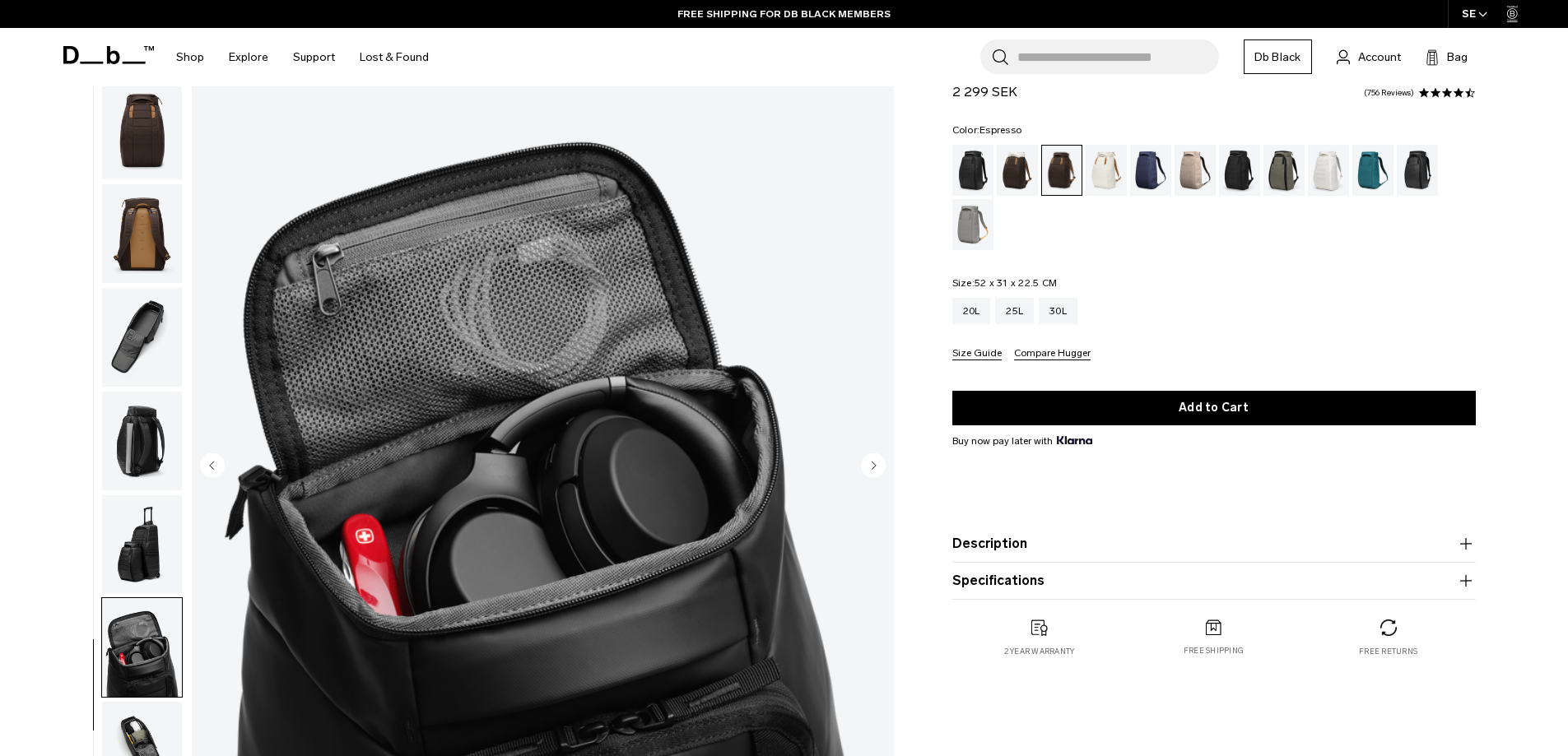
click at [875, 475] on circle "Next slide" at bounding box center [873, 465] width 25 height 25
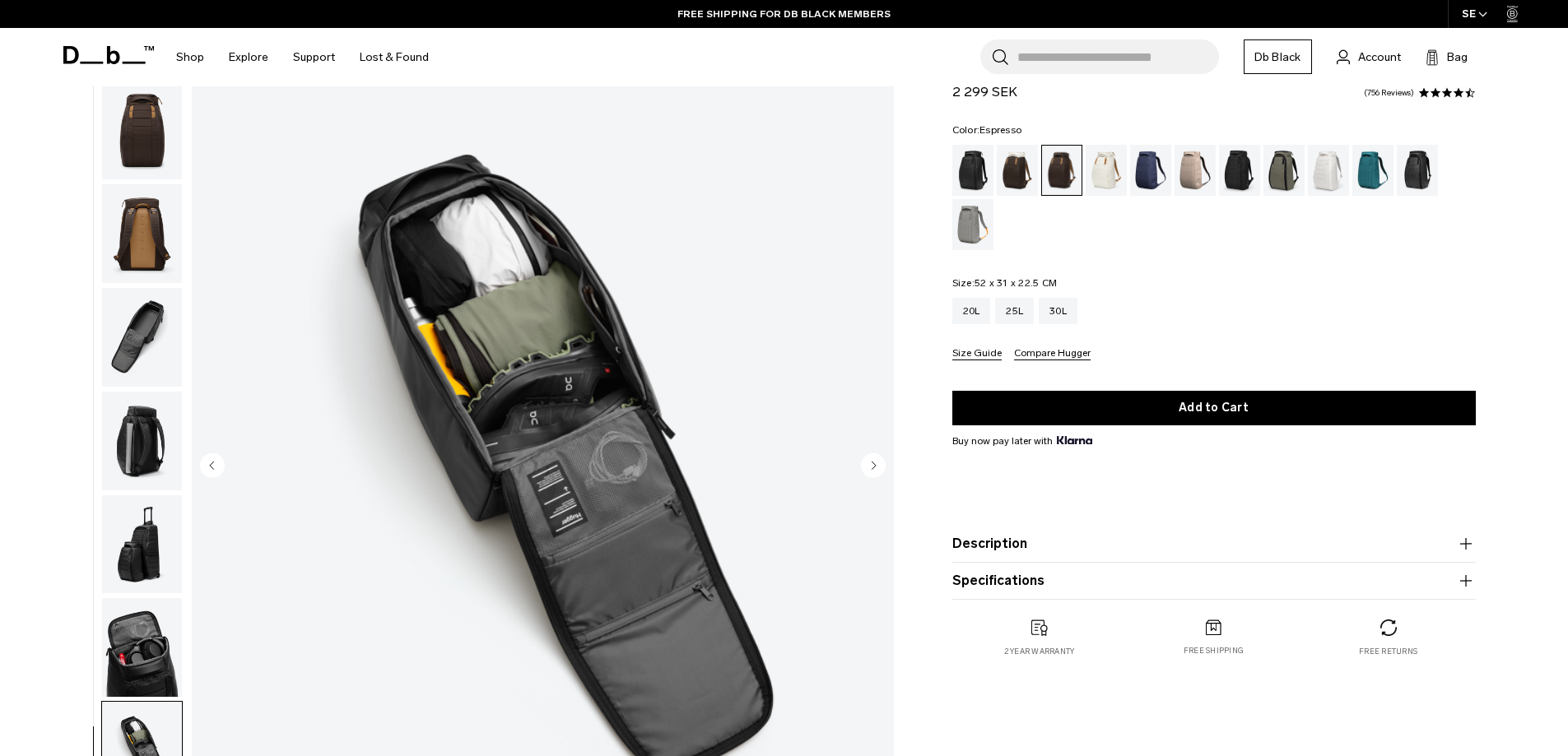
click at [875, 475] on circle "Next slide" at bounding box center [873, 465] width 25 height 25
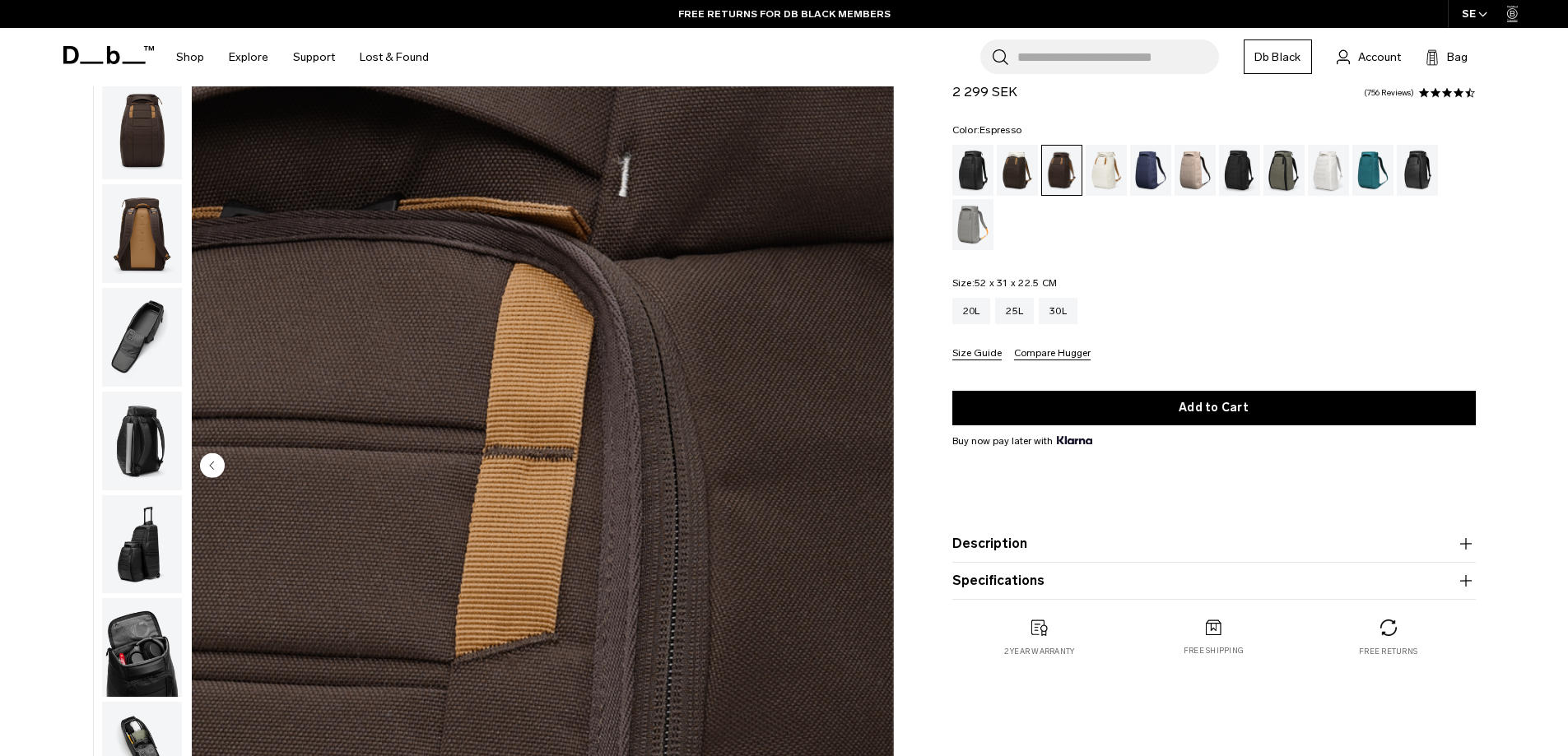
click at [1509, 78] on div "Search for Bags, Luggage... Search Close Trending Products All Products Hugger …" at bounding box center [976, 56] width 1071 height 58
